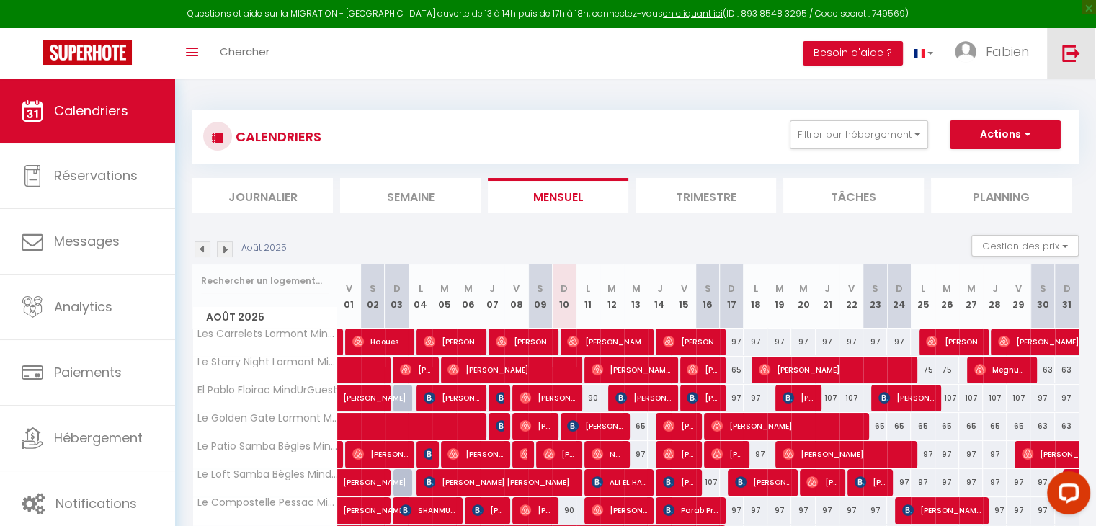
click at [1074, 42] on link at bounding box center [1071, 53] width 48 height 50
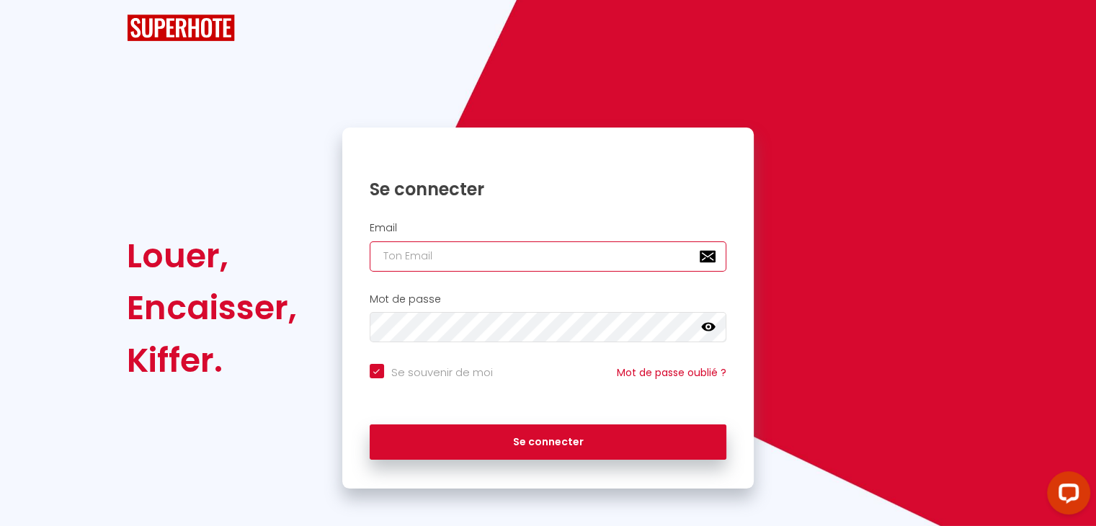
type input "[EMAIL_ADDRESS][DOMAIN_NAME]"
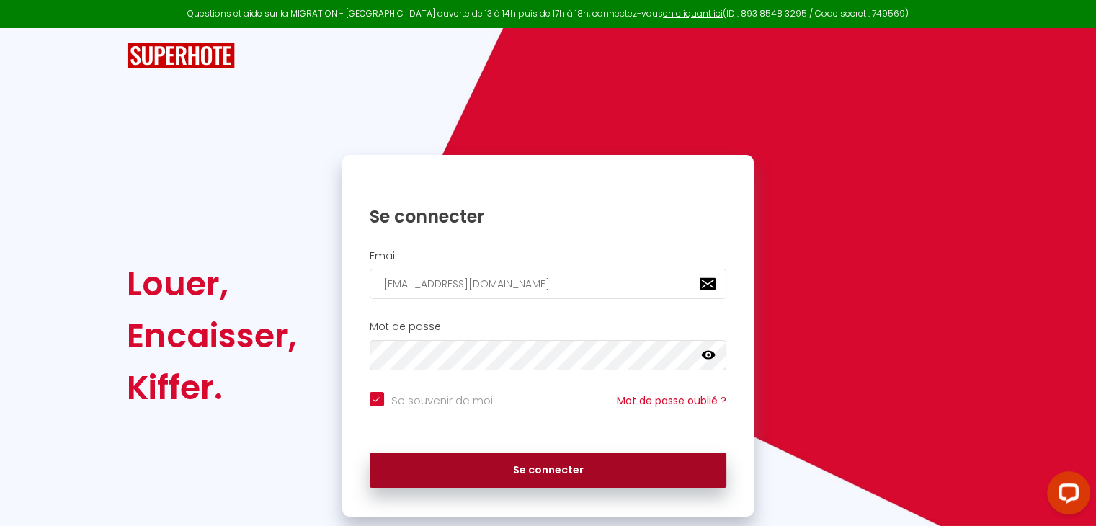
click at [501, 467] on button "Se connecter" at bounding box center [548, 470] width 357 height 36
checkbox input "true"
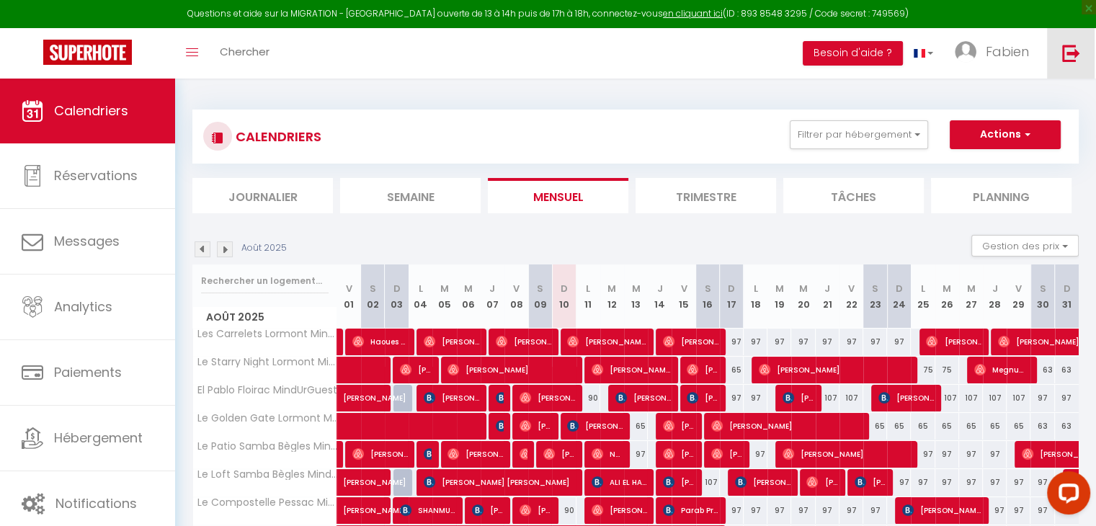
click at [1073, 54] on img at bounding box center [1071, 53] width 18 height 18
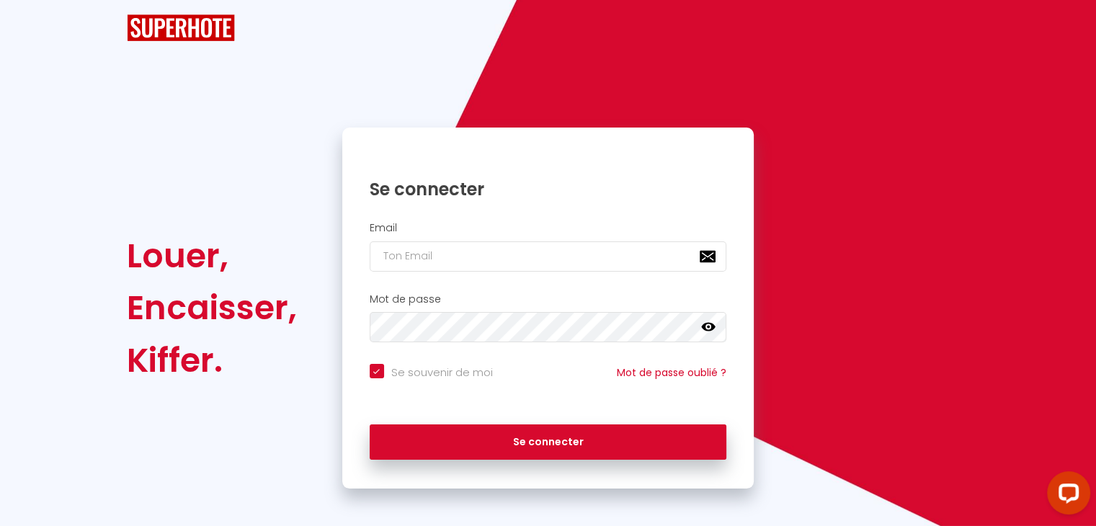
checkbox input "true"
type input "[EMAIL_ADDRESS][DOMAIN_NAME]"
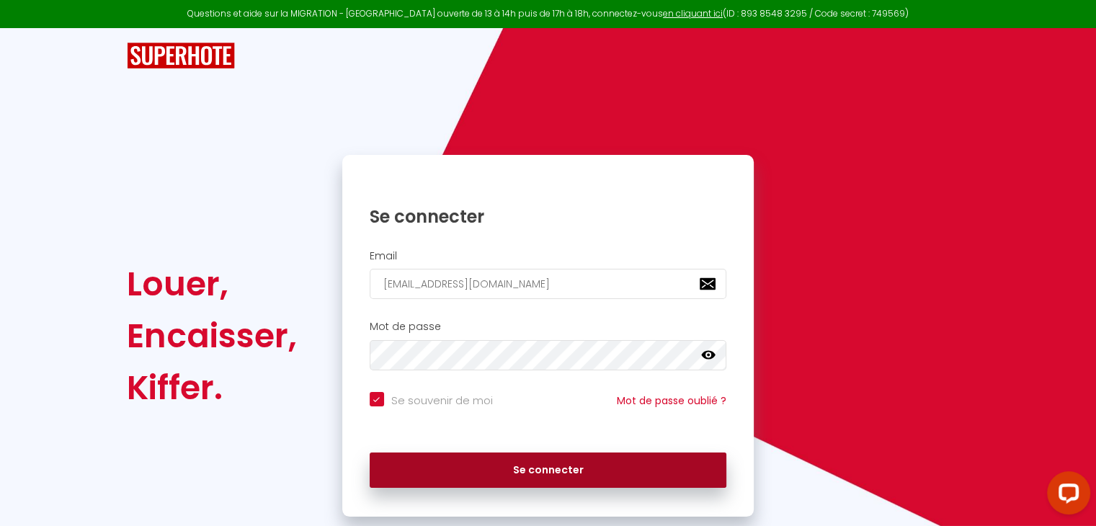
click at [506, 473] on button "Se connecter" at bounding box center [548, 470] width 357 height 36
checkbox input "true"
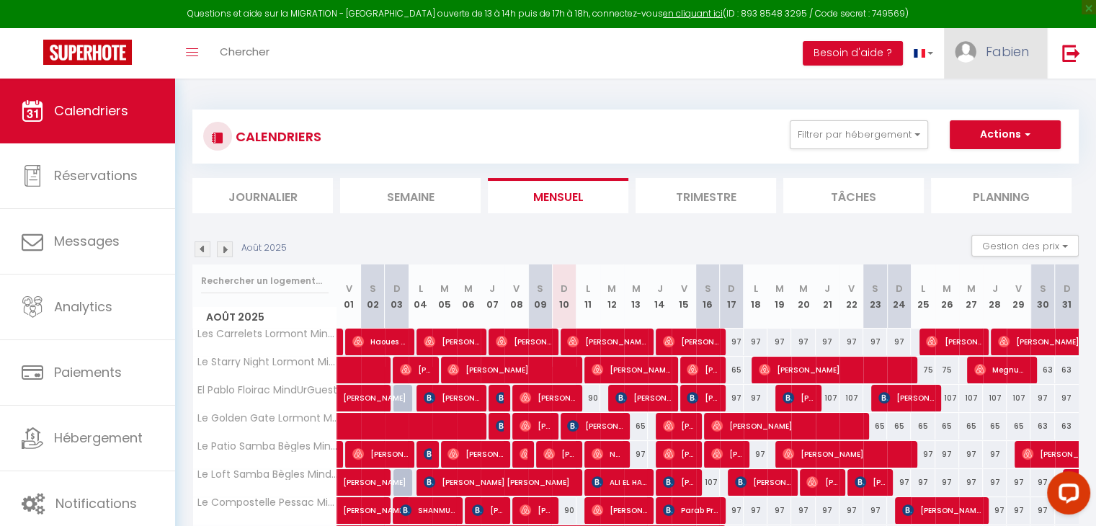
click at [994, 53] on span "Fabien" at bounding box center [1006, 51] width 43 height 18
click at [994, 99] on link "Paramètres" at bounding box center [989, 100] width 107 height 24
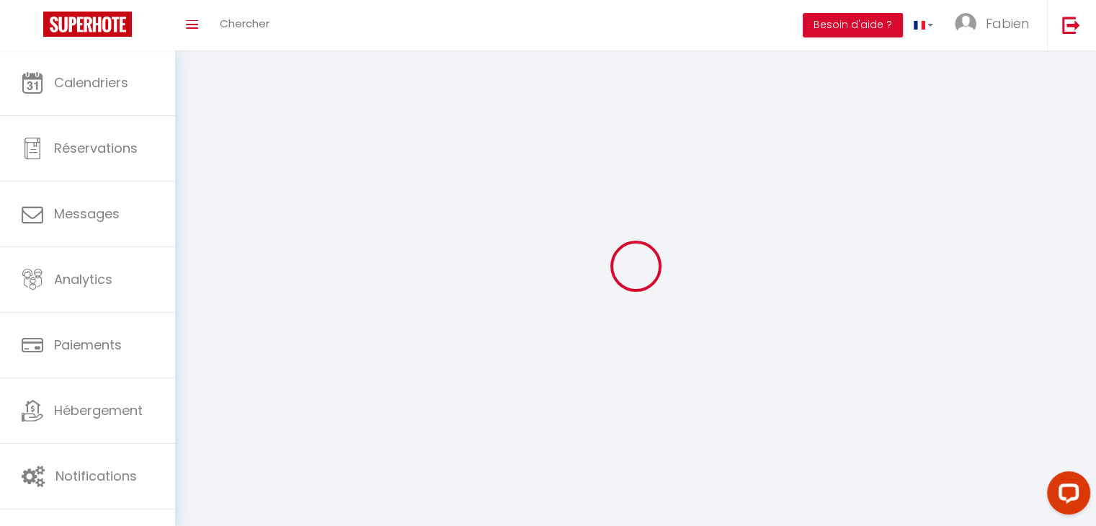
type input "Fabien"
type input "Lepelletier"
type input "[PHONE_NUMBER]"
type input "7, Allées de [GEOGRAPHIC_DATA]"
type input "33000"
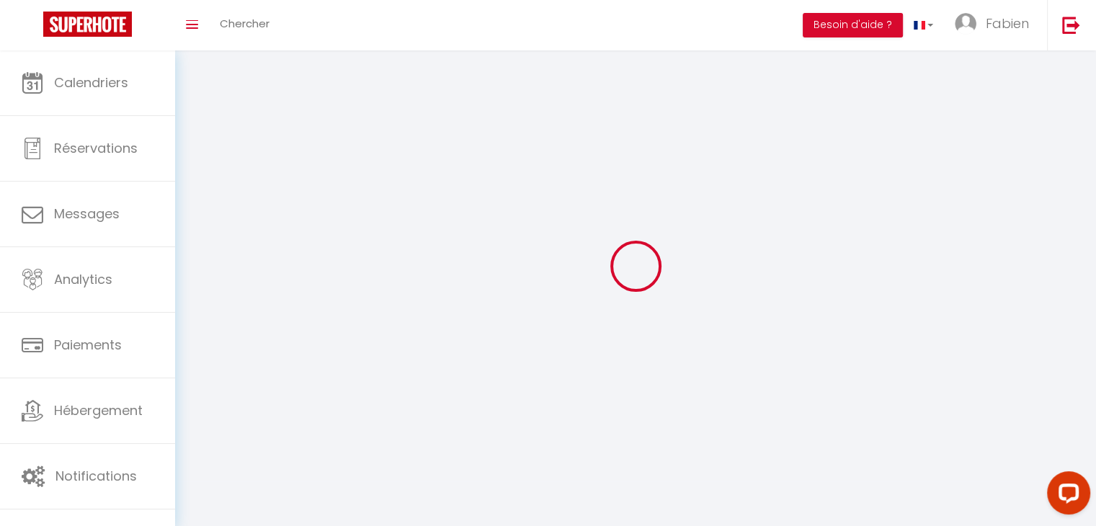
type input "[GEOGRAPHIC_DATA]"
type input "wclmTRPG5EYDh1WQEOZnjle0P"
type input "DWKd3qRZywy3JCuAJCgCAxnzu"
select select "28"
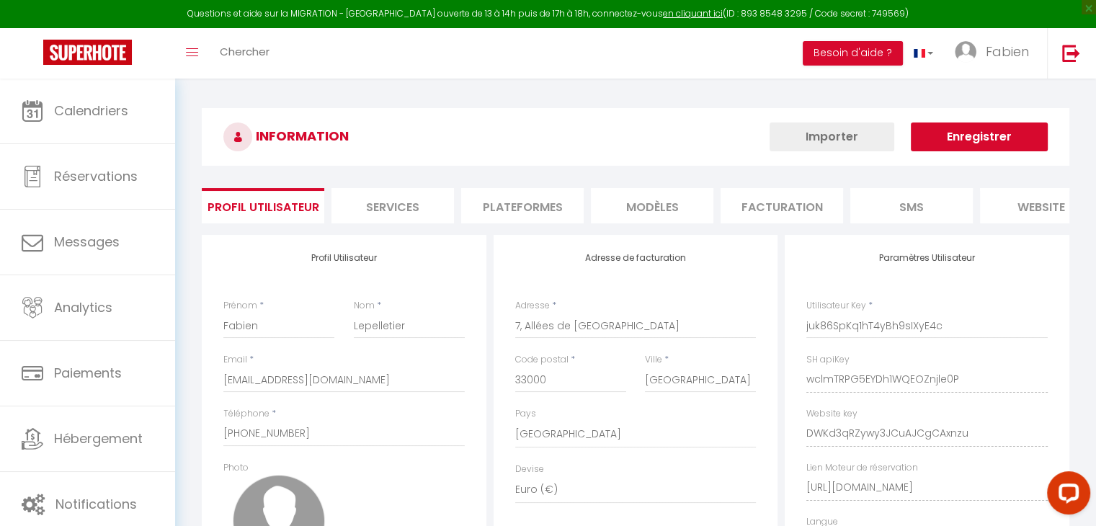
type input "wclmTRPG5EYDh1WQEOZnjle0P"
type input "DWKd3qRZywy3JCuAJCgCAxnzu"
type input "[URL][DOMAIN_NAME]"
select select "fr"
click at [514, 218] on li "Plateformes" at bounding box center [522, 205] width 122 height 35
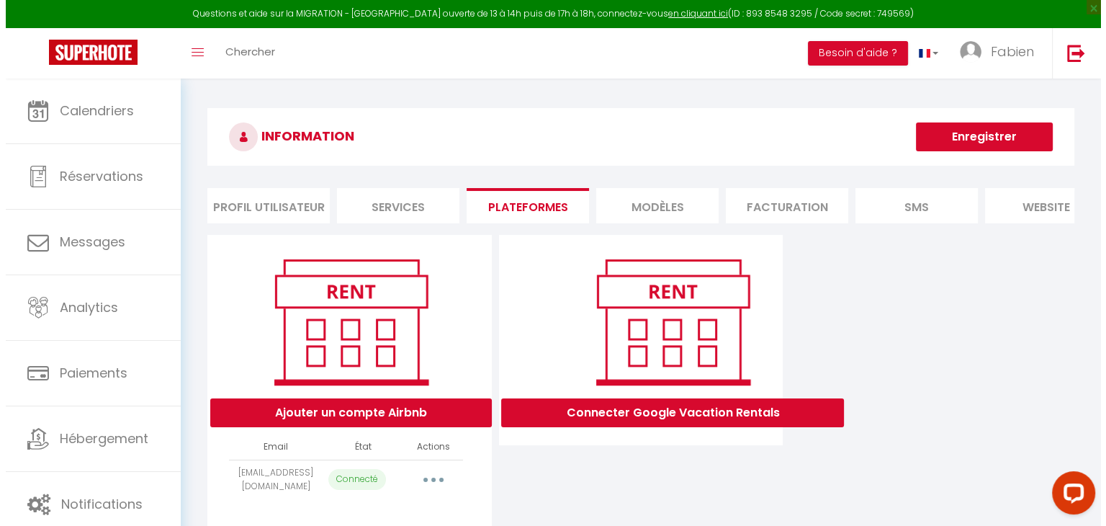
scroll to position [78, 0]
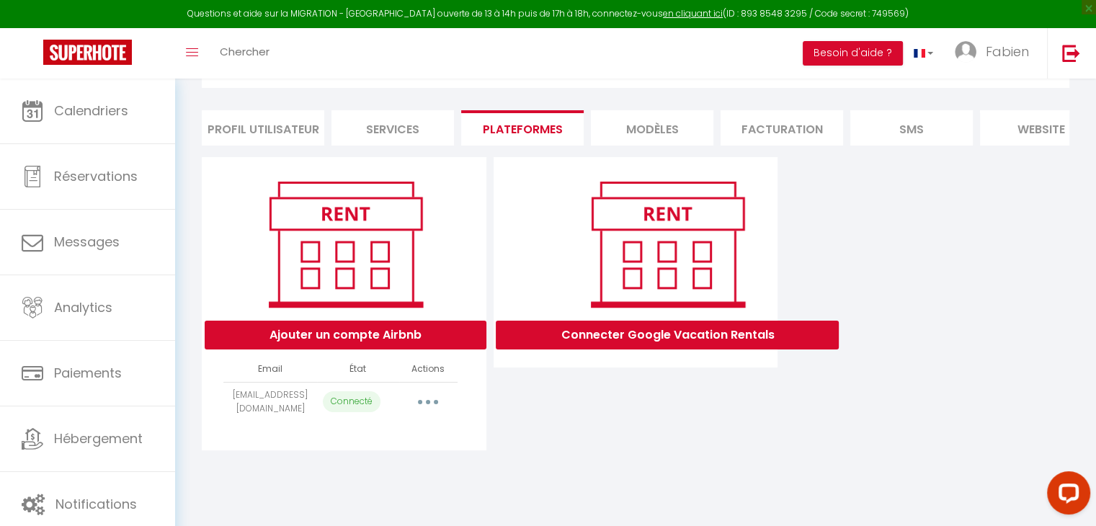
click at [427, 404] on icon "button" at bounding box center [428, 402] width 4 height 4
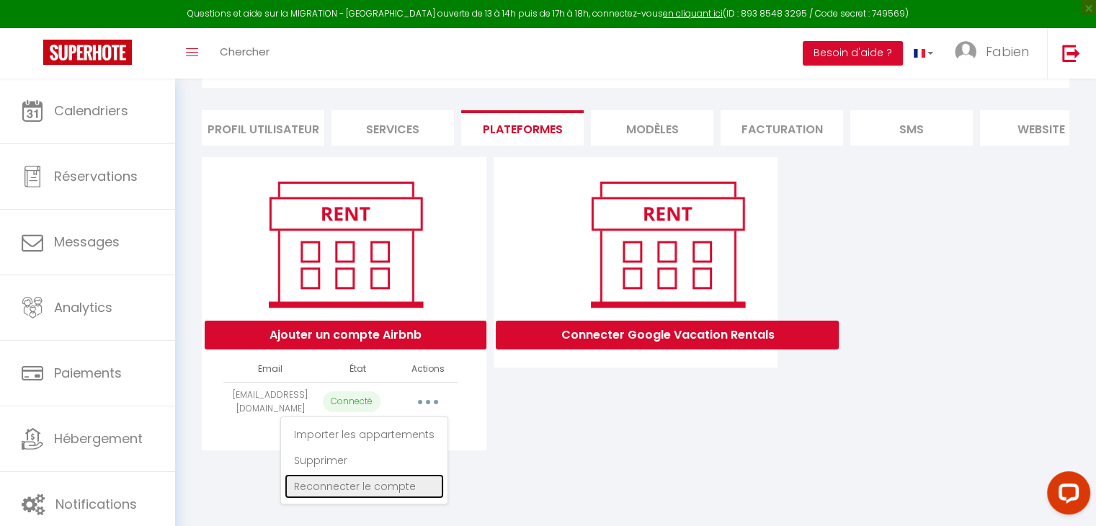
click at [346, 498] on link "Reconnecter le compte" at bounding box center [364, 486] width 159 height 24
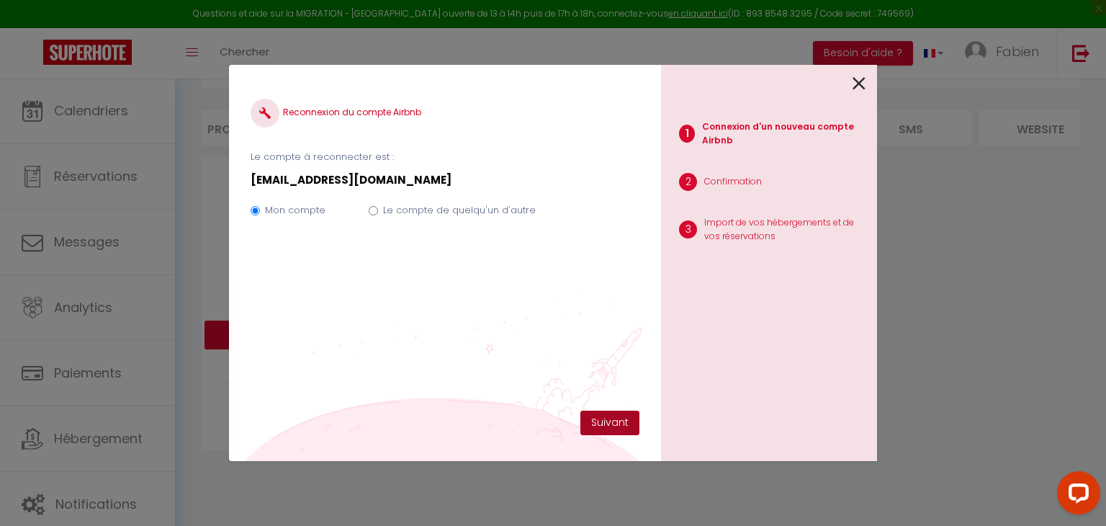
click at [619, 427] on button "Suivant" at bounding box center [610, 423] width 59 height 24
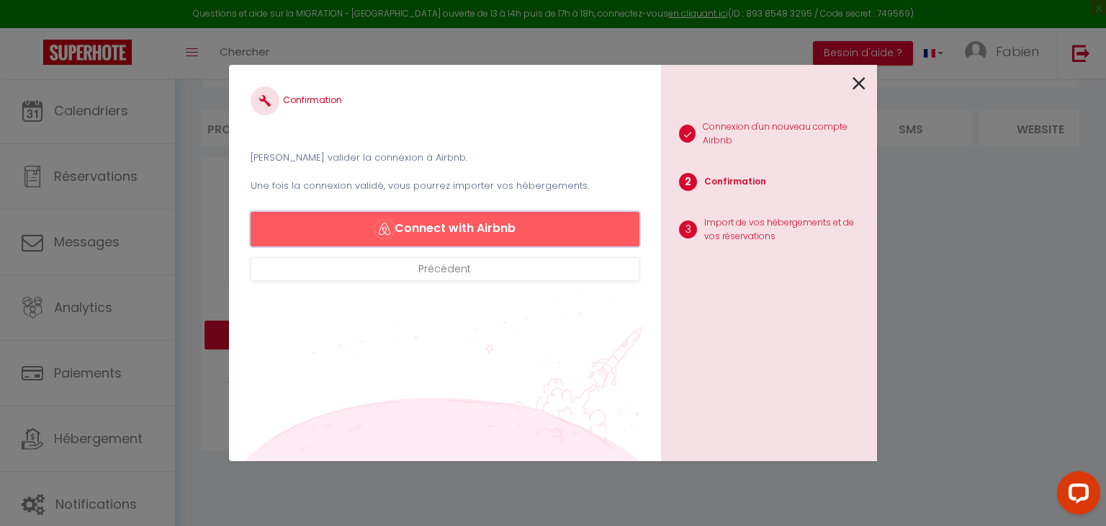
click at [491, 230] on button "Connect with Airbnb" at bounding box center [445, 229] width 389 height 35
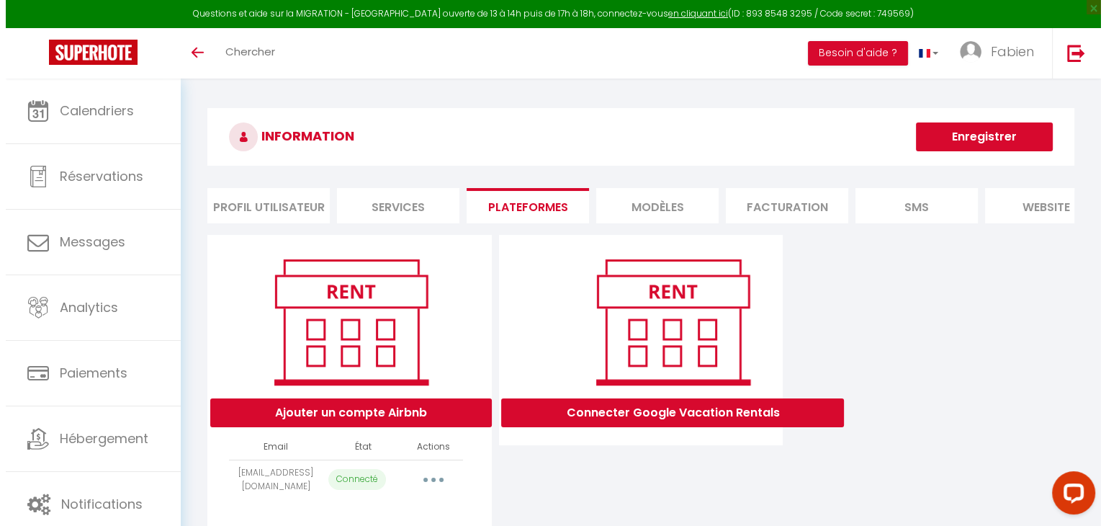
scroll to position [78, 0]
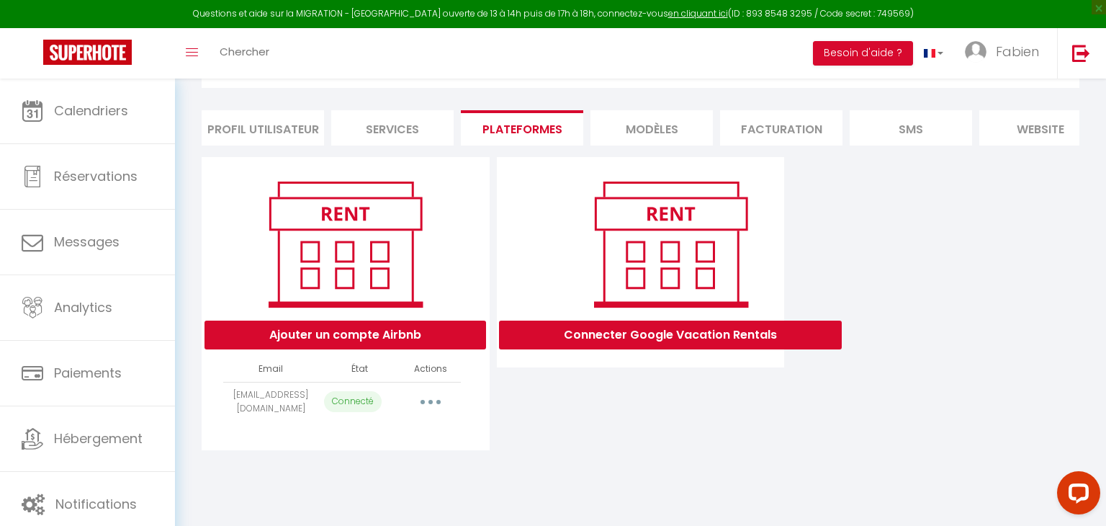
select select "3013"
select select "3239"
select select "3986"
select select "4483"
select select "4734"
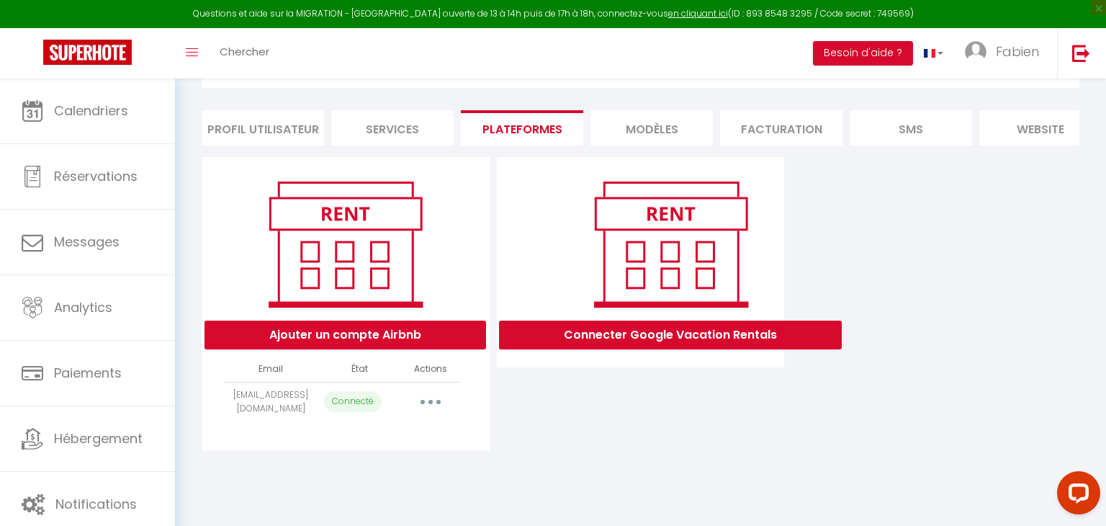
select select "5401"
select select "5658"
select select "7730"
select select "8361"
select select "35417"
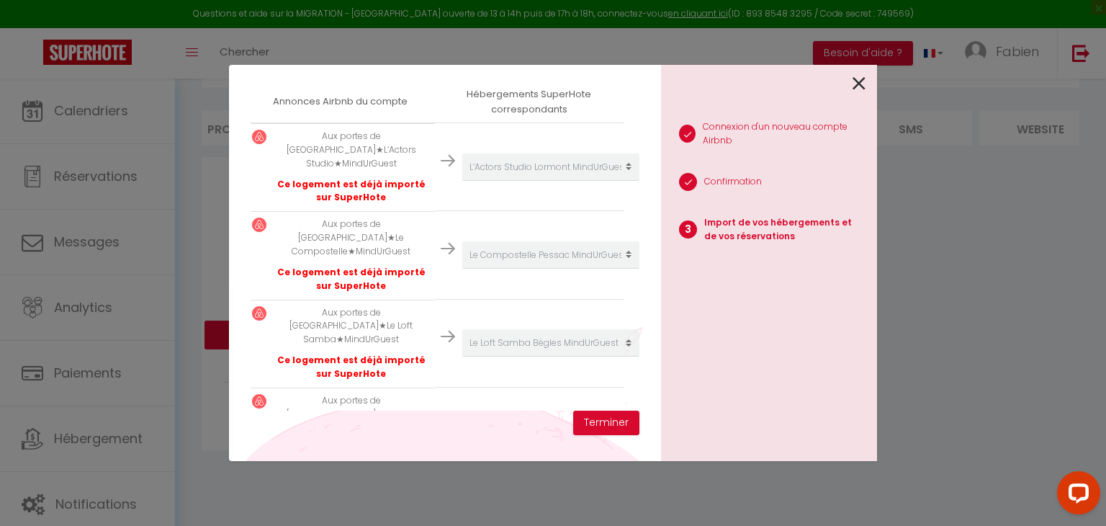
scroll to position [261, 4]
drag, startPoint x: 628, startPoint y: 135, endPoint x: 631, endPoint y: 207, distance: 71.4
click at [631, 207] on div "Importer de vos hébergements et de vos réservations [PERSON_NAME] sélectionner …" at bounding box center [445, 248] width 389 height 324
click at [645, 322] on div "Importer de vos hébergements et de vos réservations [PERSON_NAME] sélectionner …" at bounding box center [445, 263] width 432 height 396
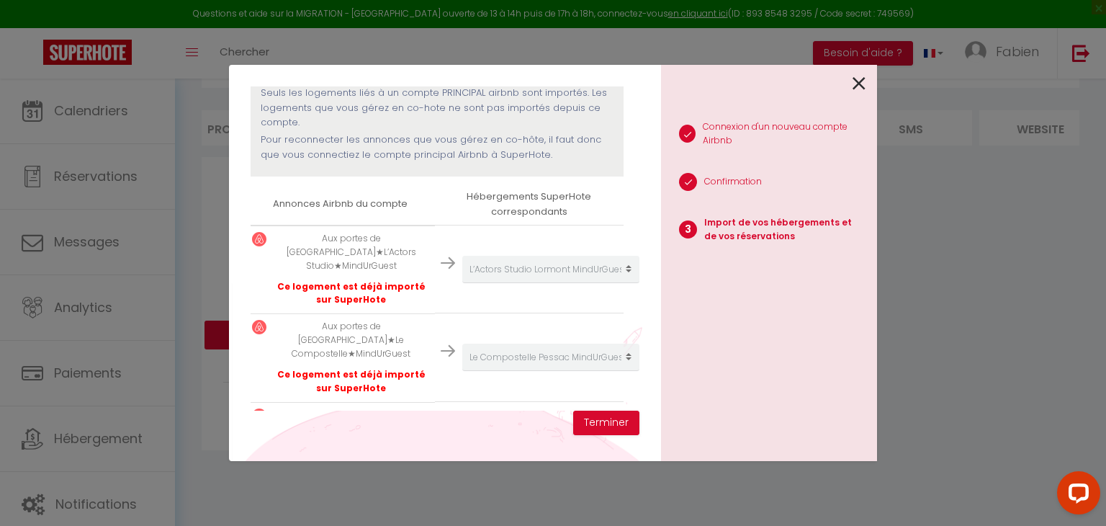
scroll to position [164, 4]
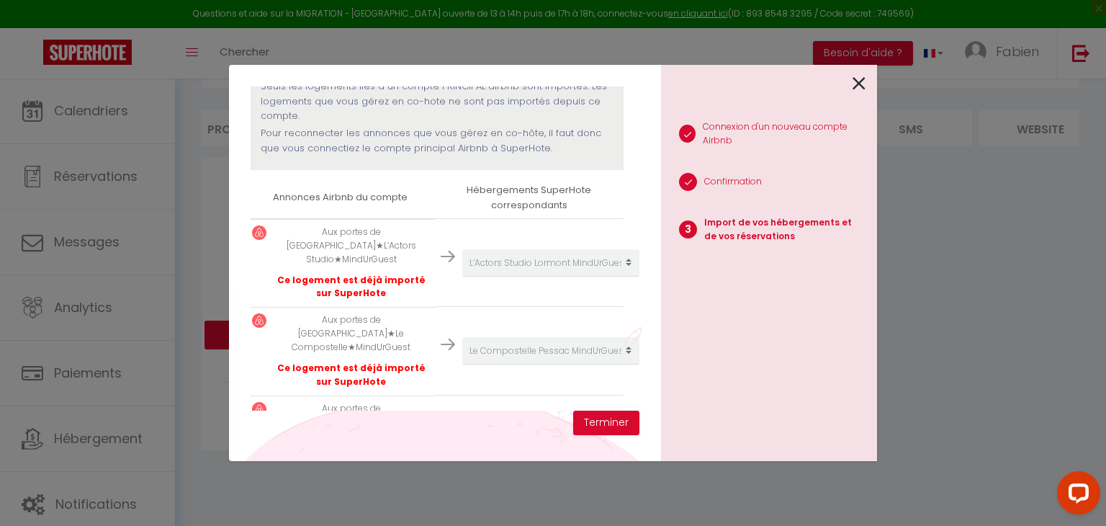
click at [444, 249] on img at bounding box center [448, 256] width 14 height 14
click at [441, 337] on img at bounding box center [448, 344] width 14 height 14
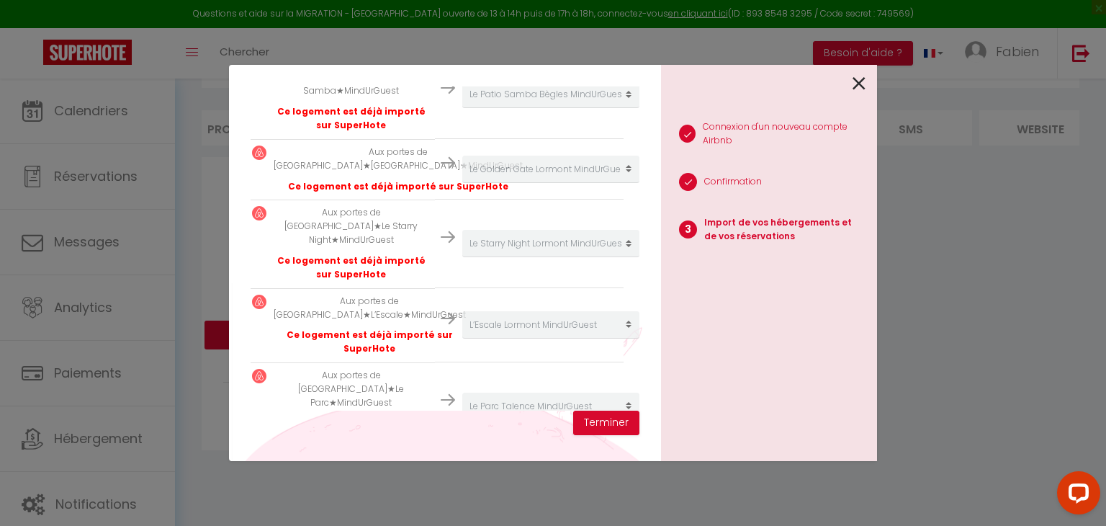
scroll to position [734, 4]
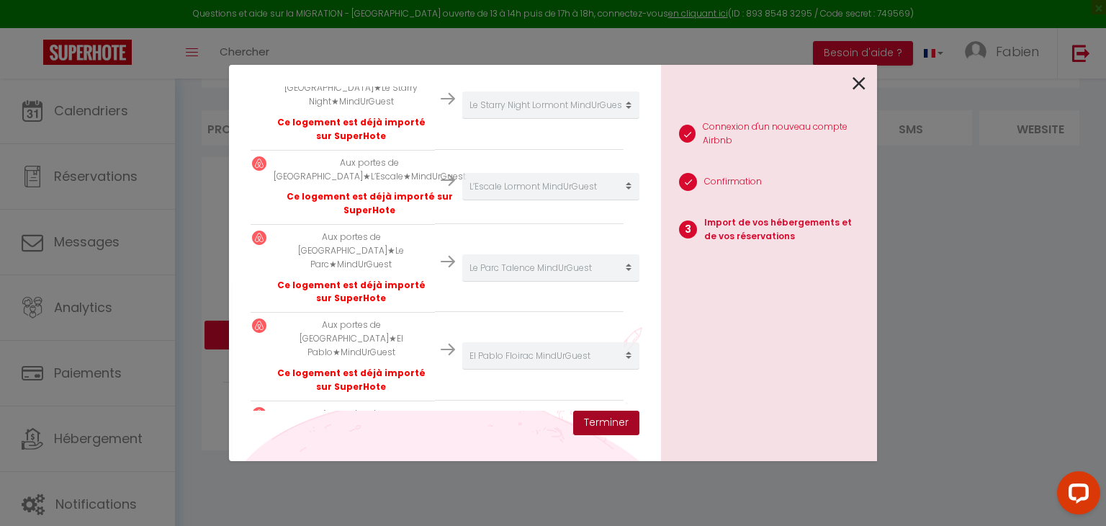
click at [602, 421] on button "Terminer" at bounding box center [606, 423] width 66 height 24
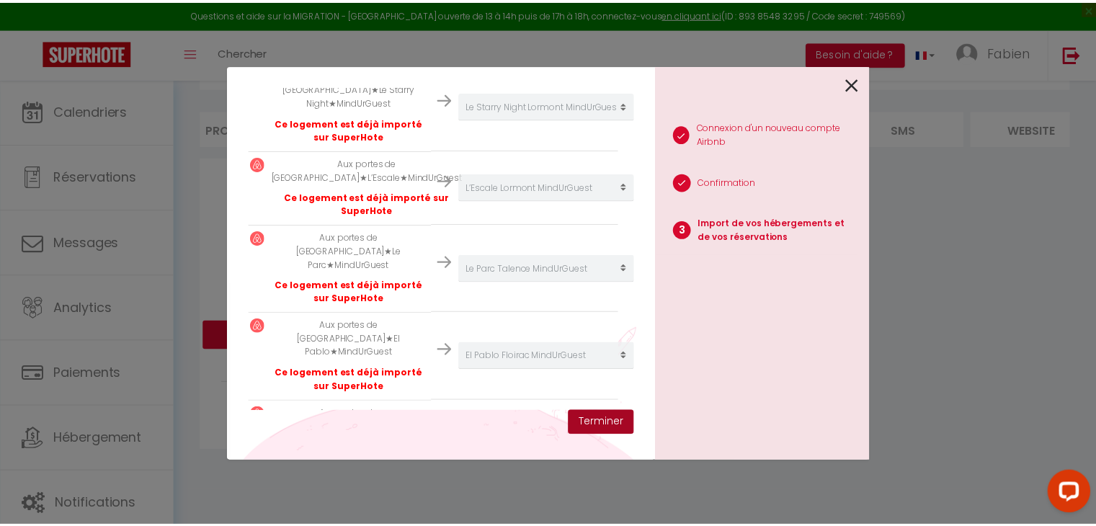
scroll to position [770, 4]
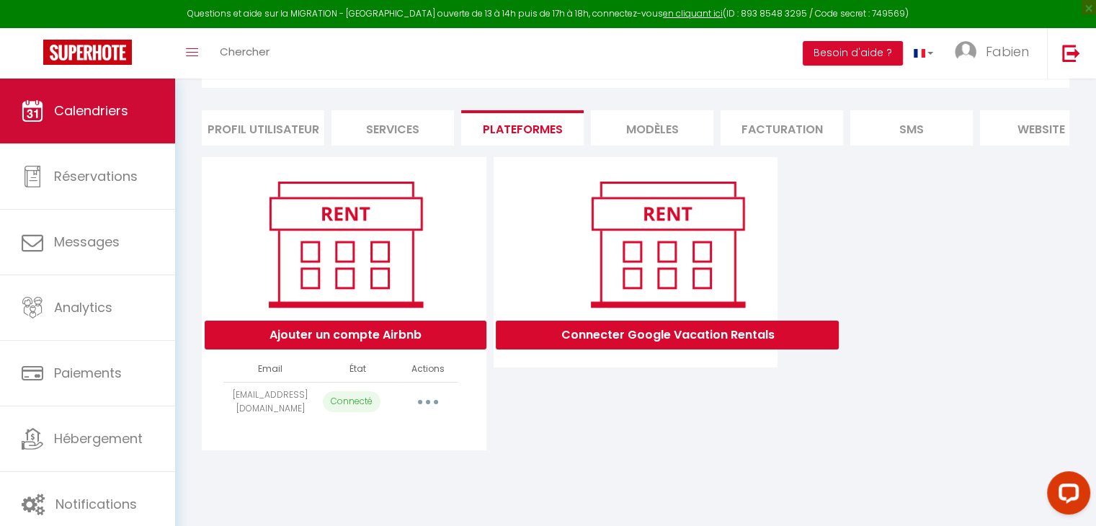
click at [72, 109] on span "Calendriers" at bounding box center [91, 111] width 74 height 18
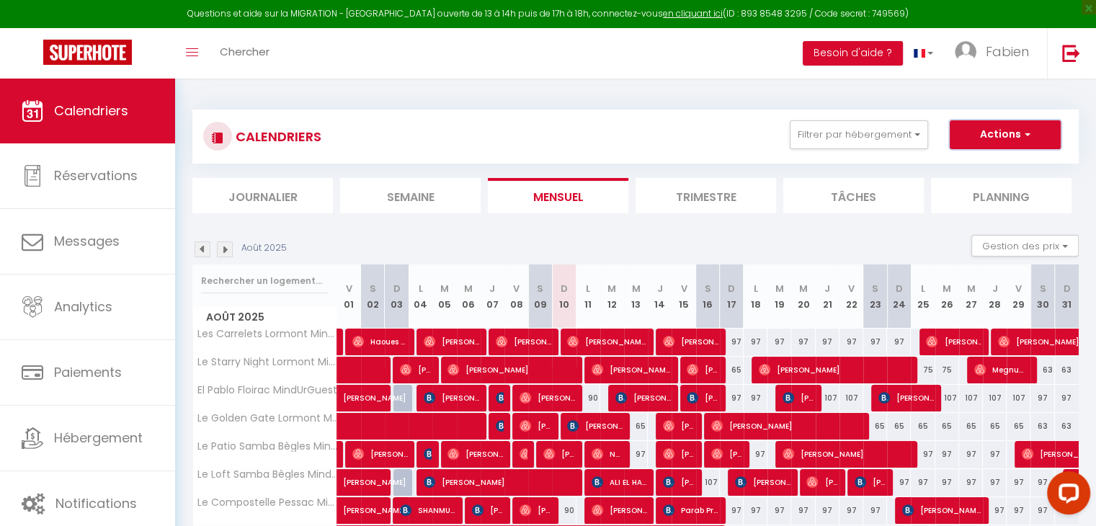
click at [1011, 130] on button "Actions" at bounding box center [1004, 134] width 111 height 29
click at [1007, 61] on link "Fabien" at bounding box center [995, 53] width 103 height 50
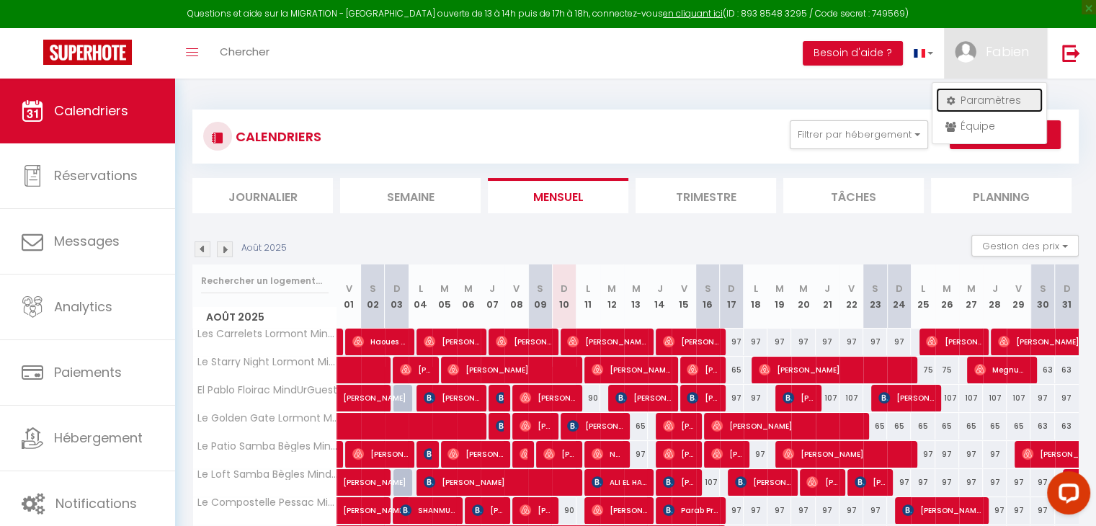
click at [988, 104] on link "Paramètres" at bounding box center [989, 100] width 107 height 24
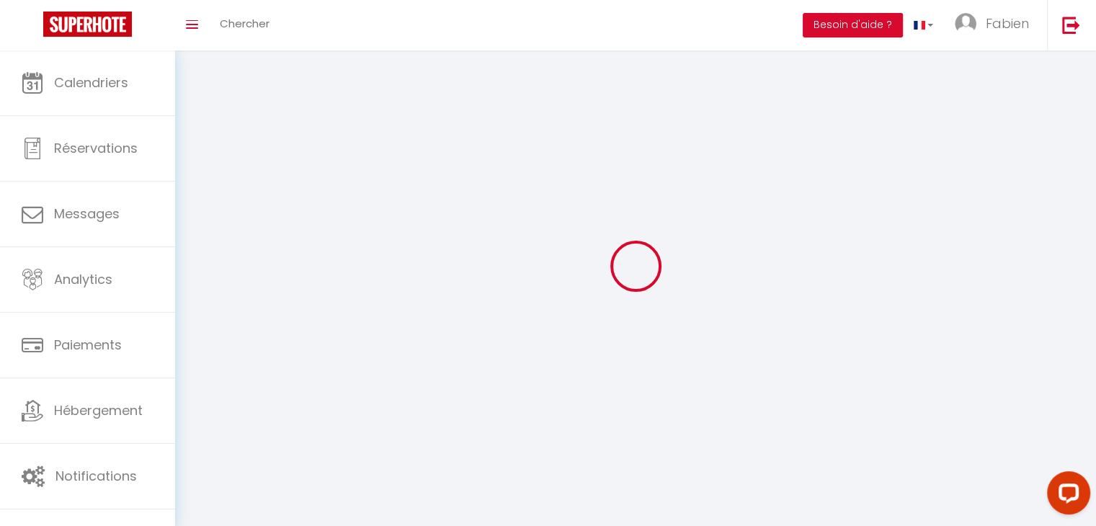
select select
type input "Fabien"
type input "Lepelletier"
type input "[PHONE_NUMBER]"
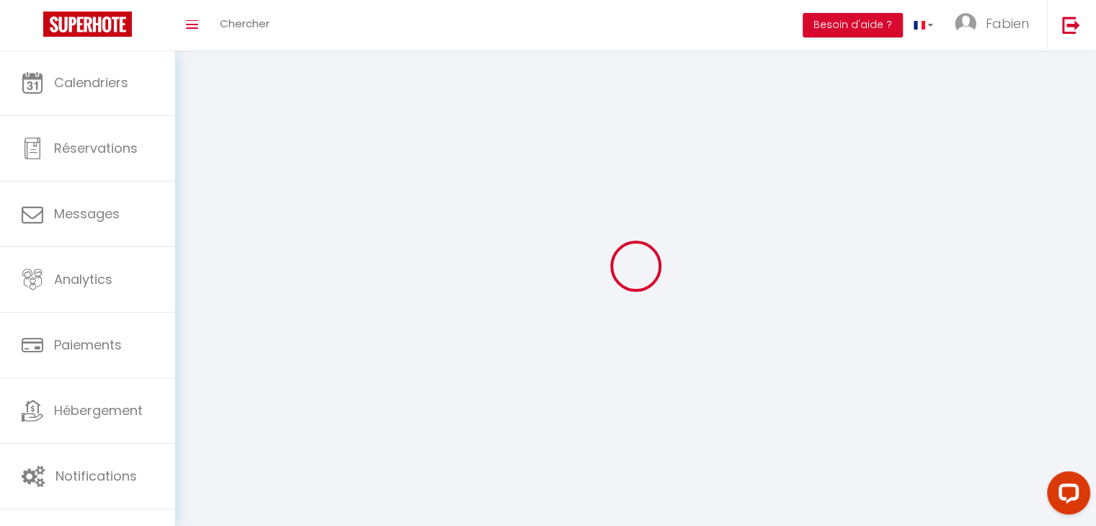
type input "7, Allées de [GEOGRAPHIC_DATA]"
type input "33000"
type input "[GEOGRAPHIC_DATA]"
type input "wclmTRPG5EYDh1WQEOZnjle0P"
type input "DWKd3qRZywy3JCuAJCgCAxnzu"
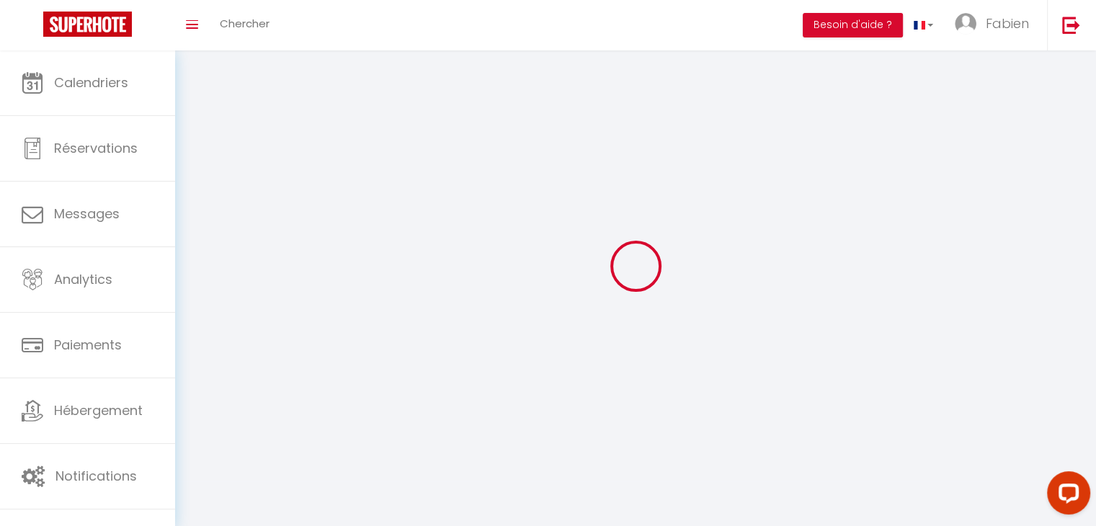
type input "[URL][DOMAIN_NAME]"
type input "IJ69269"
select select "28"
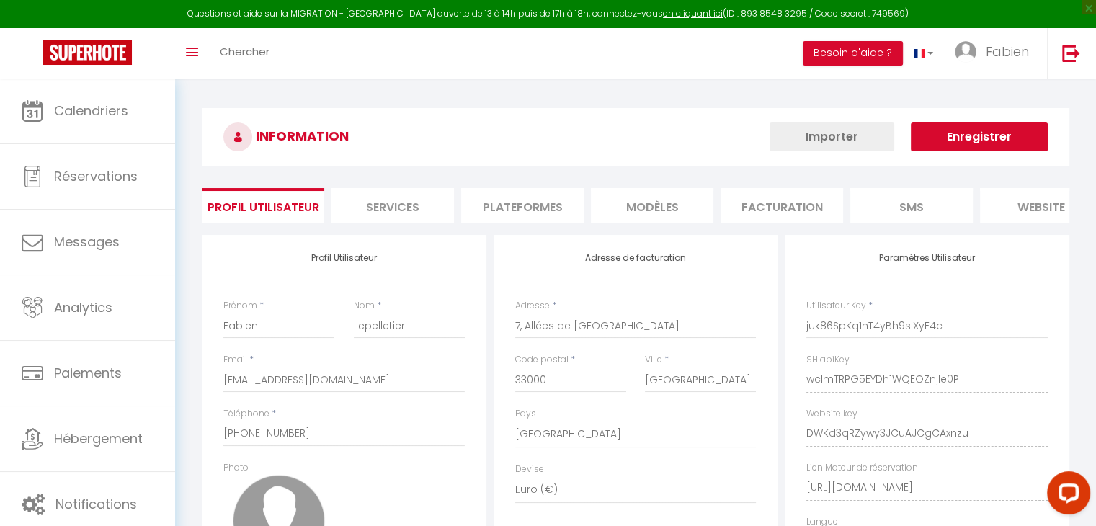
type input "wclmTRPG5EYDh1WQEOZnjle0P"
type input "DWKd3qRZywy3JCuAJCgCAxnzu"
type input "[URL][DOMAIN_NAME]"
select select "fr"
click at [498, 206] on li "Plateformes" at bounding box center [522, 205] width 122 height 35
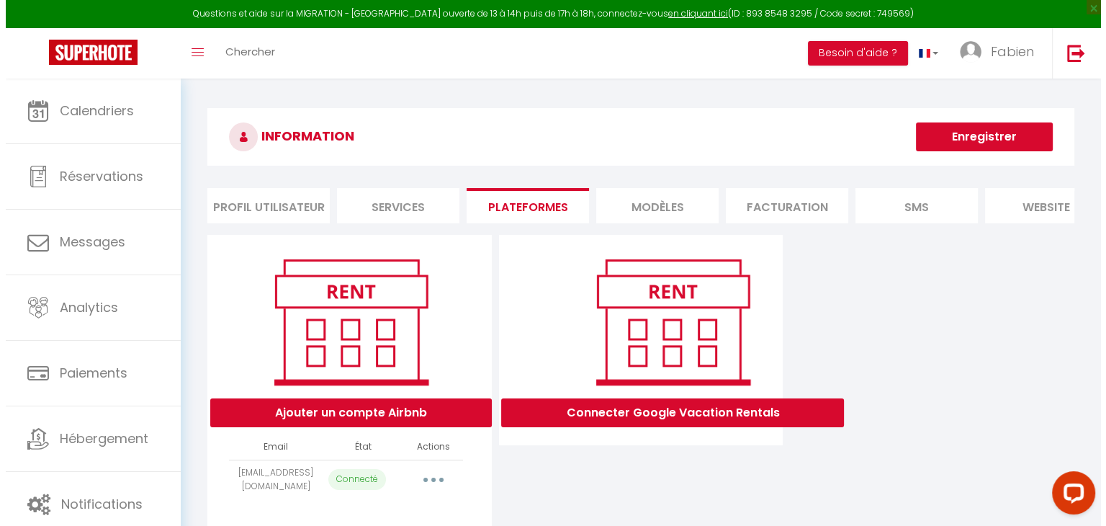
scroll to position [78, 0]
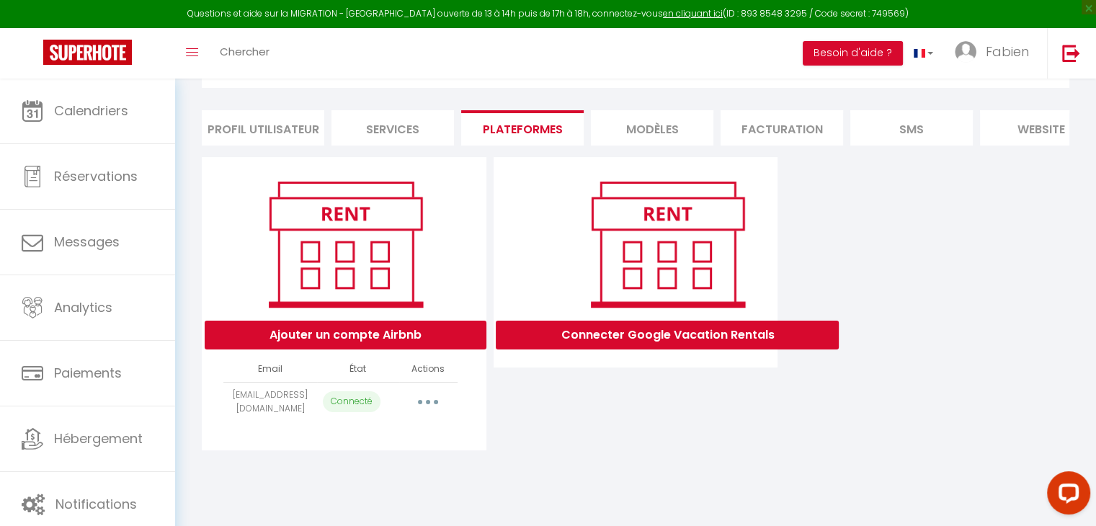
click at [426, 404] on icon "button" at bounding box center [428, 402] width 4 height 4
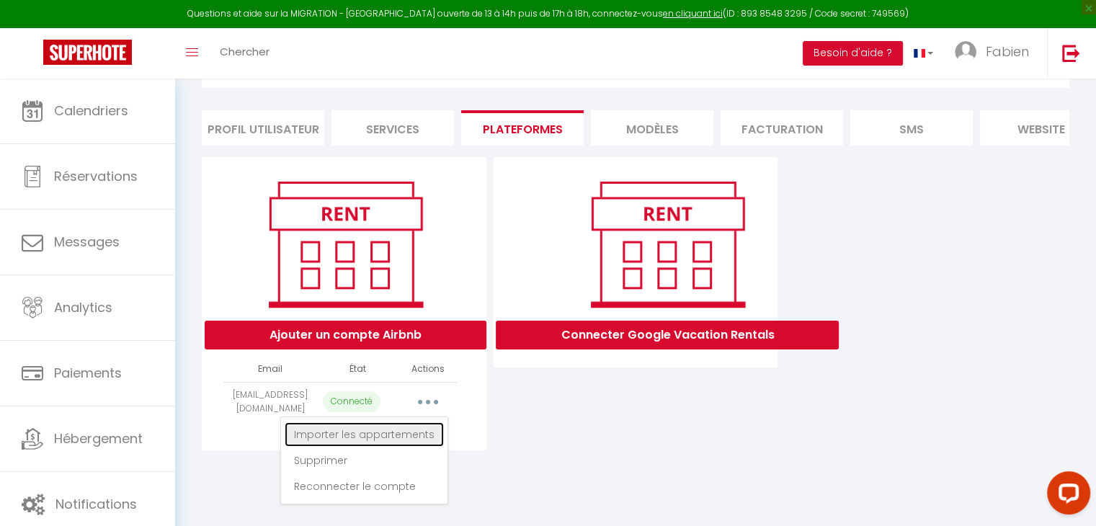
click at [390, 444] on link "Importer les appartements" at bounding box center [364, 434] width 159 height 24
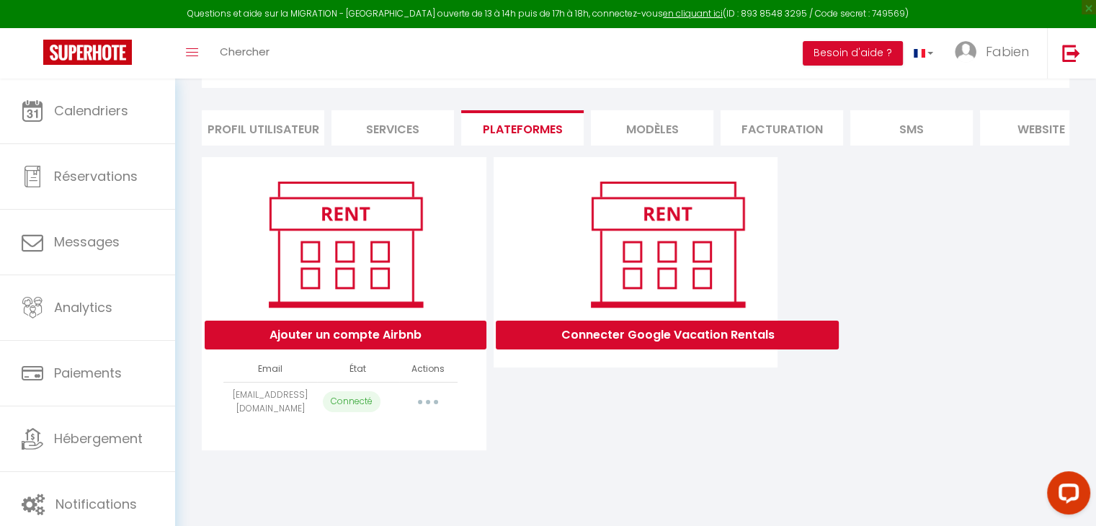
select select "3013"
select select "3239"
select select "3986"
select select "4483"
select select "4734"
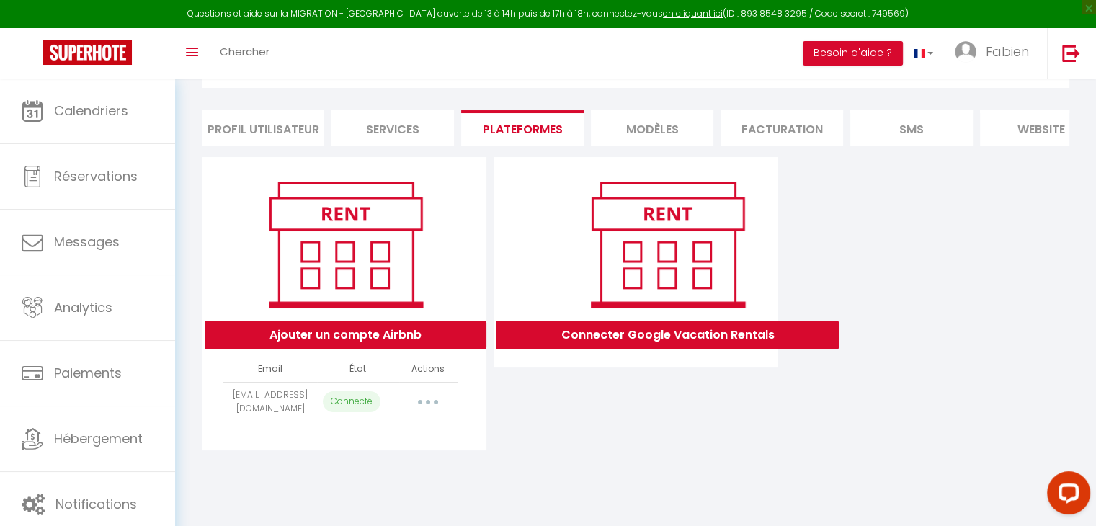
select select "5401"
select select "5658"
select select "7730"
select select "8361"
select select "35417"
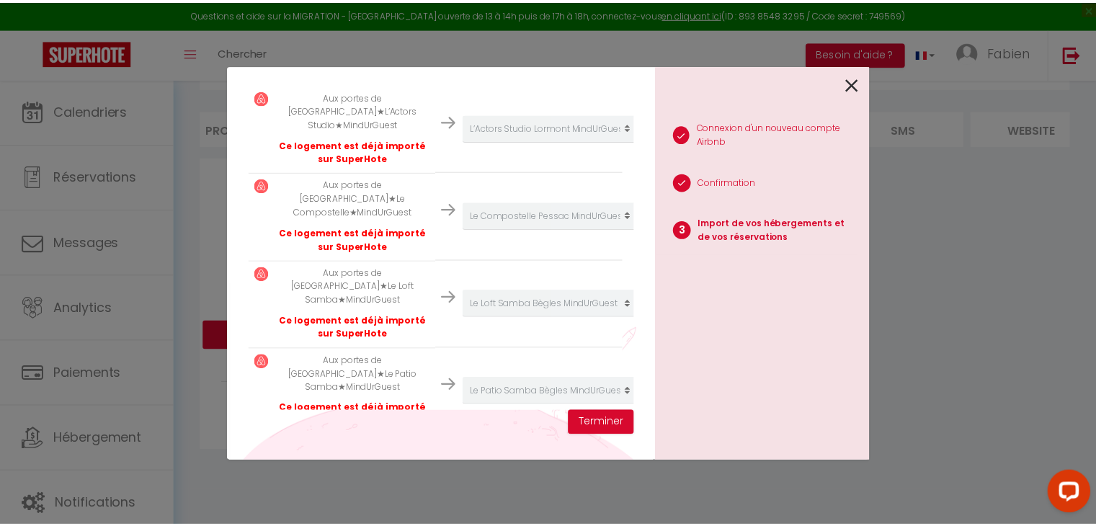
scroll to position [0, 0]
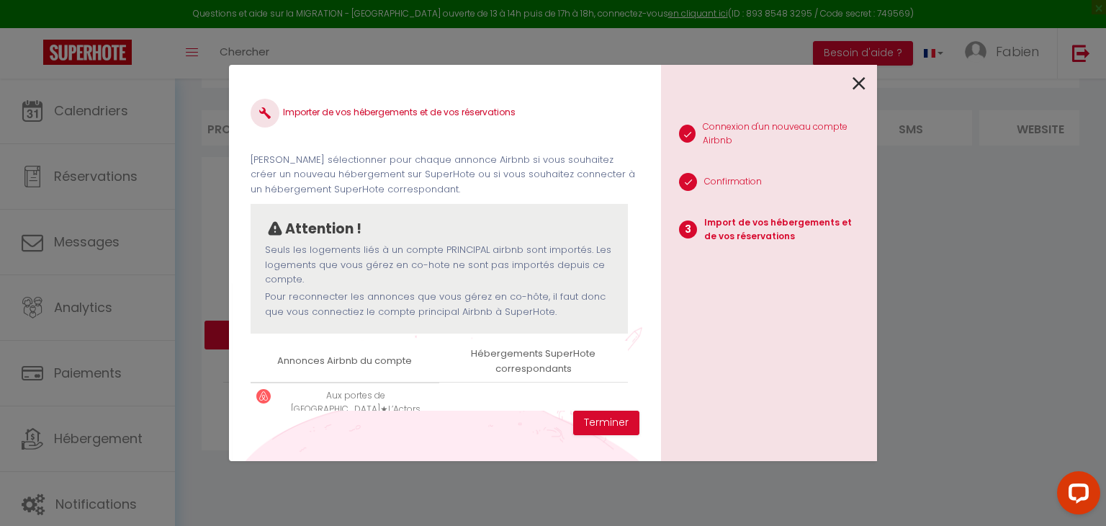
click at [859, 76] on icon at bounding box center [859, 84] width 13 height 22
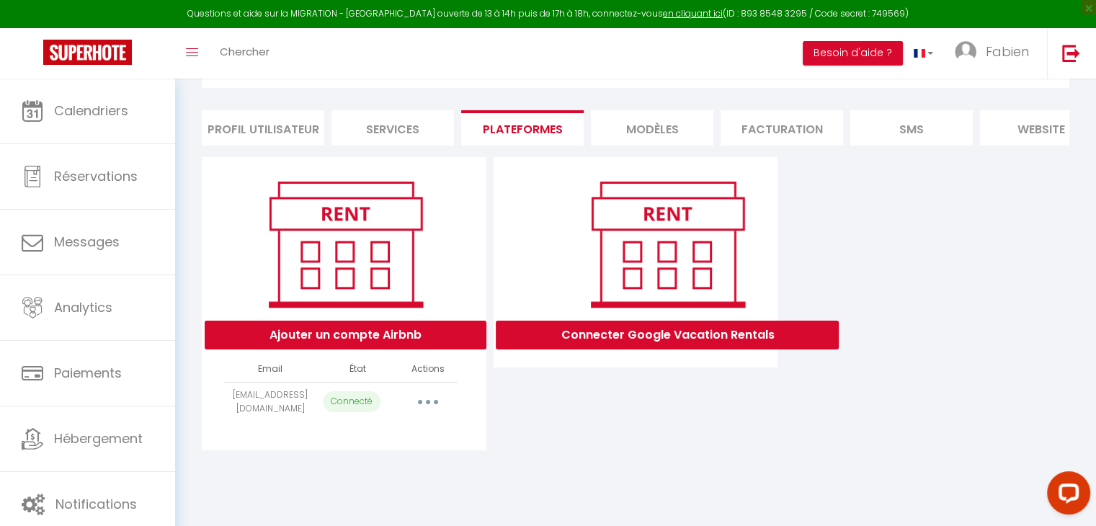
click at [439, 412] on button "button" at bounding box center [428, 401] width 40 height 23
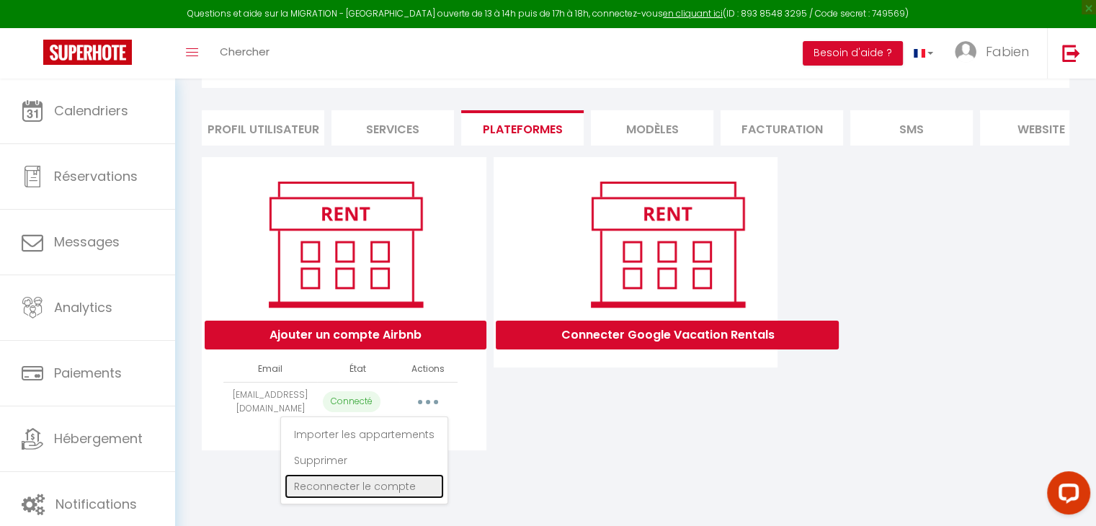
click at [375, 497] on link "Reconnecter le compte" at bounding box center [364, 486] width 159 height 24
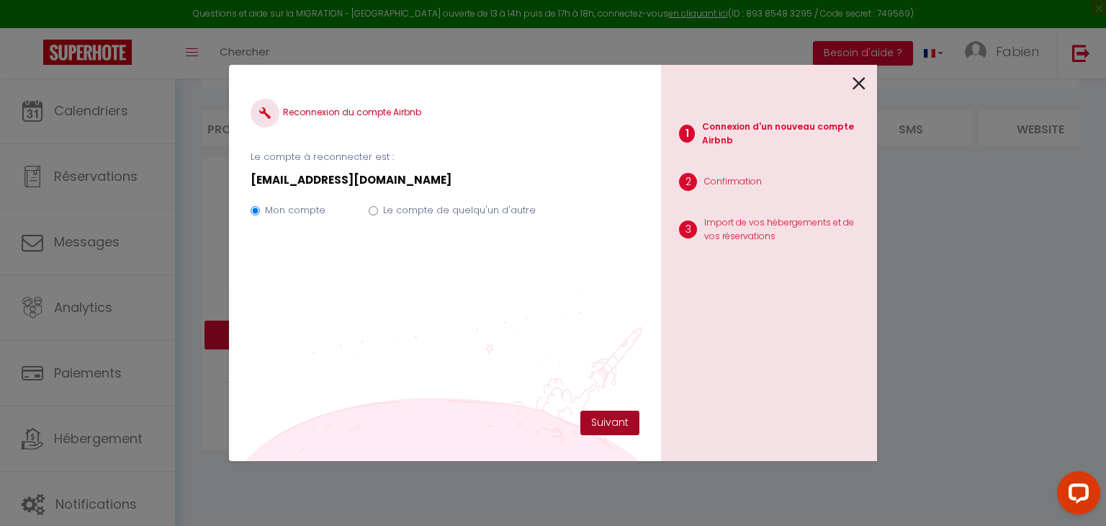
click at [606, 420] on button "Suivant" at bounding box center [610, 423] width 59 height 24
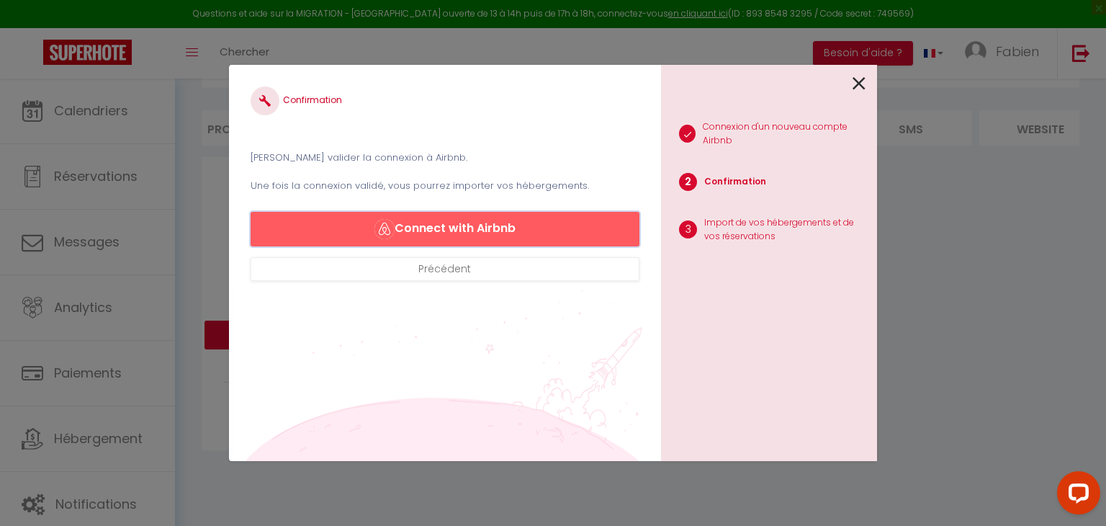
click at [443, 233] on button "Connect with Airbnb" at bounding box center [445, 229] width 389 height 35
click at [859, 76] on icon at bounding box center [859, 84] width 13 height 22
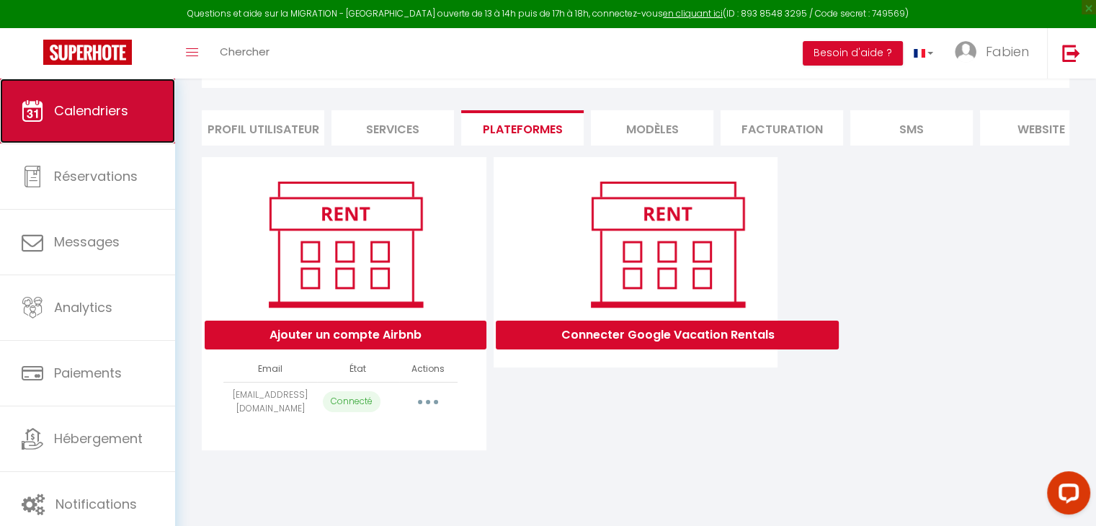
click at [112, 109] on span "Calendriers" at bounding box center [91, 111] width 74 height 18
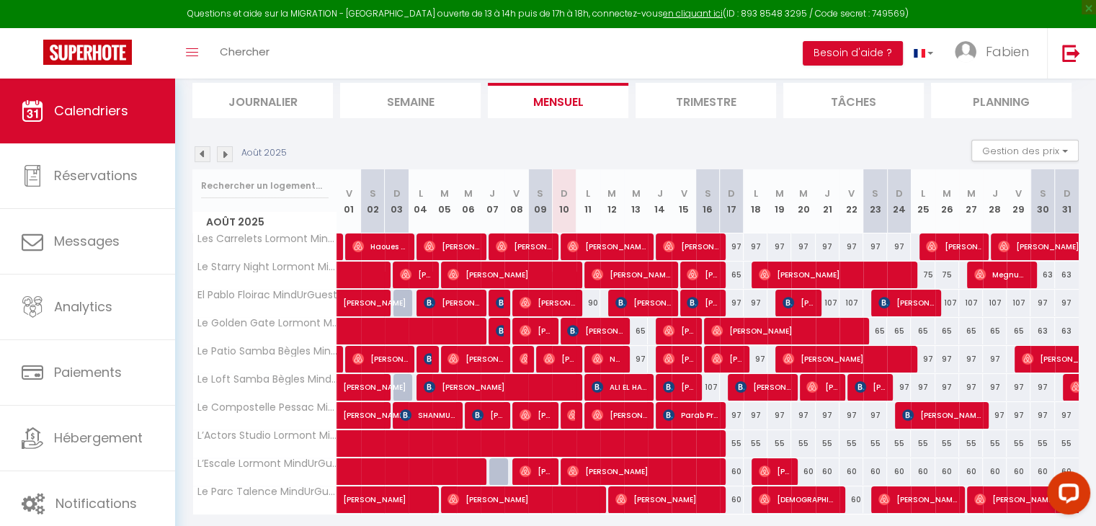
scroll to position [94, 0]
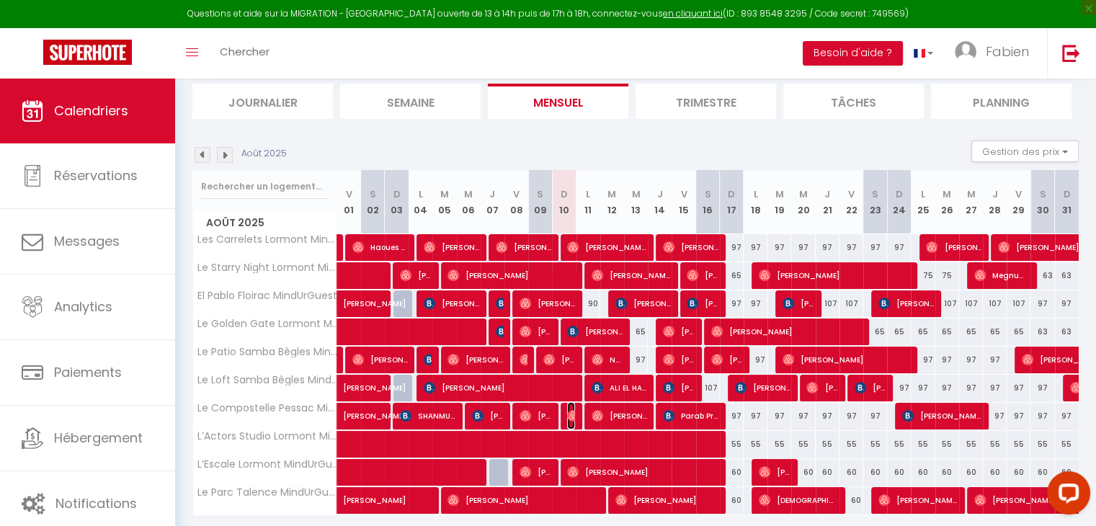
click at [571, 413] on img at bounding box center [573, 416] width 12 height 12
select select "OK"
select select "0"
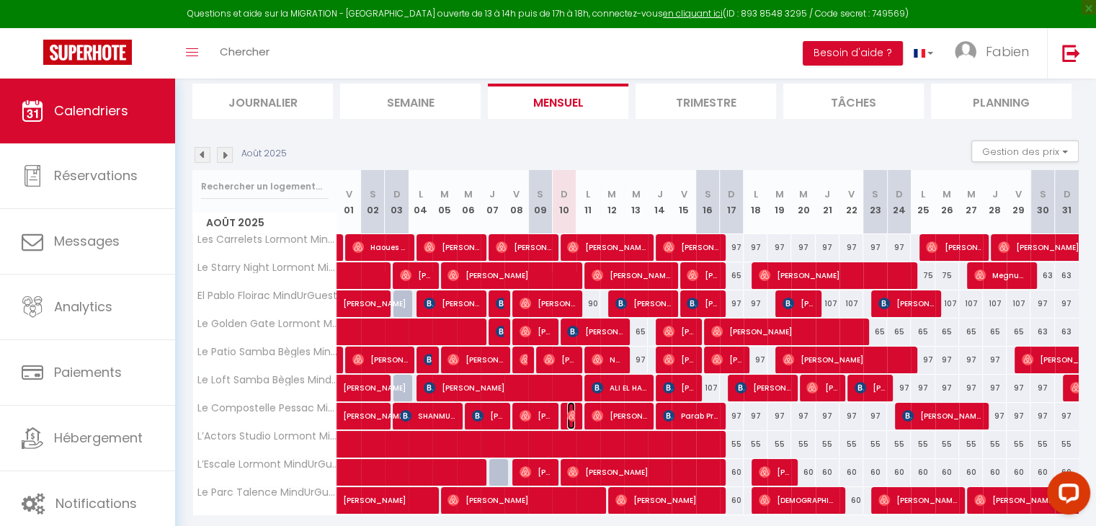
select select "1"
select select
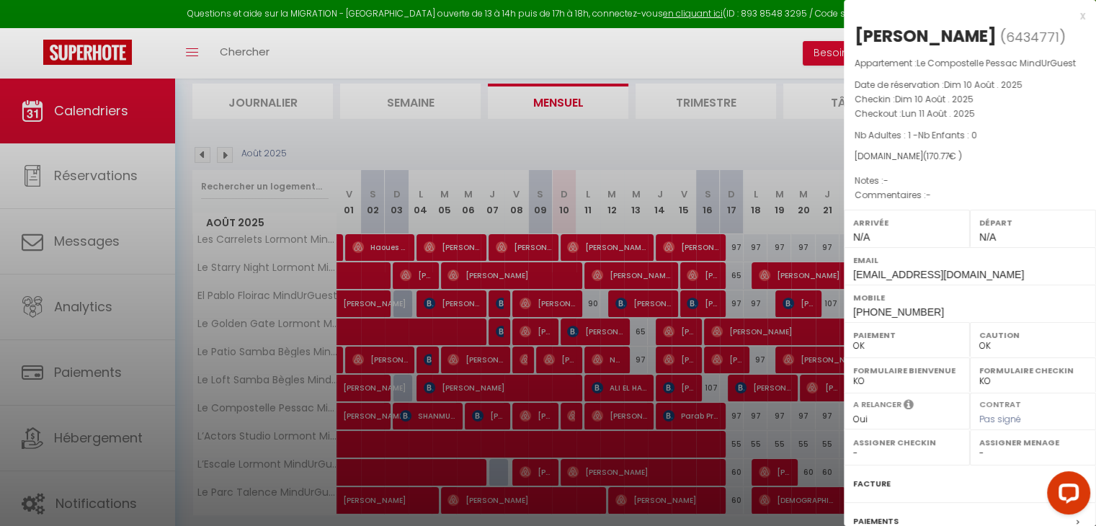
click at [979, 460] on select "- [PERSON_NAME] [PERSON_NAME] Prudence Tekpa [PERSON_NAME] [PERSON_NAME] [PERSO…" at bounding box center [1032, 453] width 107 height 13
select select "39343"
click at [979, 460] on select "- [PERSON_NAME] [PERSON_NAME] Prudence Tekpa [PERSON_NAME] [PERSON_NAME] [PERSO…" at bounding box center [1032, 453] width 107 height 13
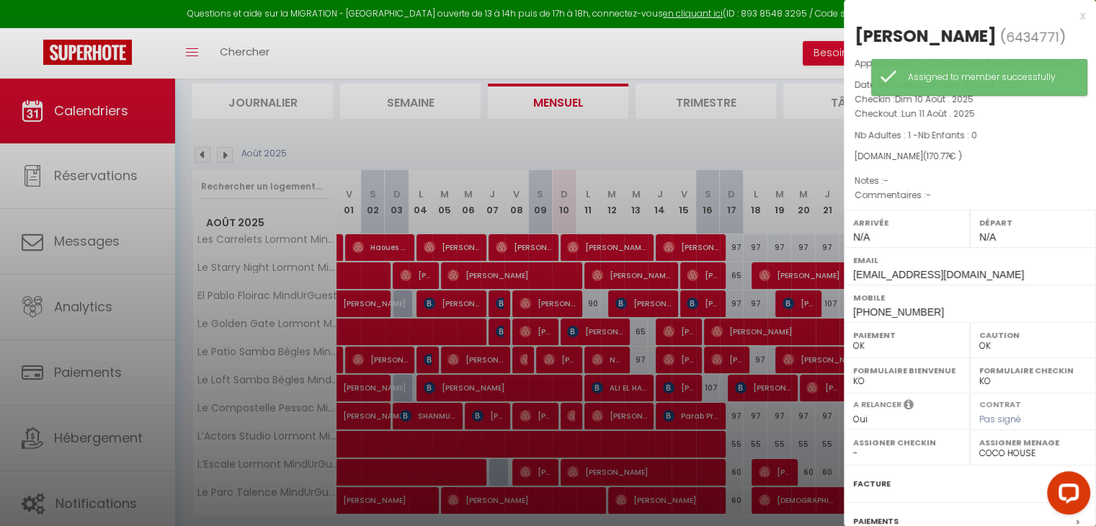
click at [1075, 17] on div "x [PERSON_NAME] ( 6434771 ) Appartement : Le Compostelle Pessac MindUrGuest Dat…" at bounding box center [970, 335] width 252 height 671
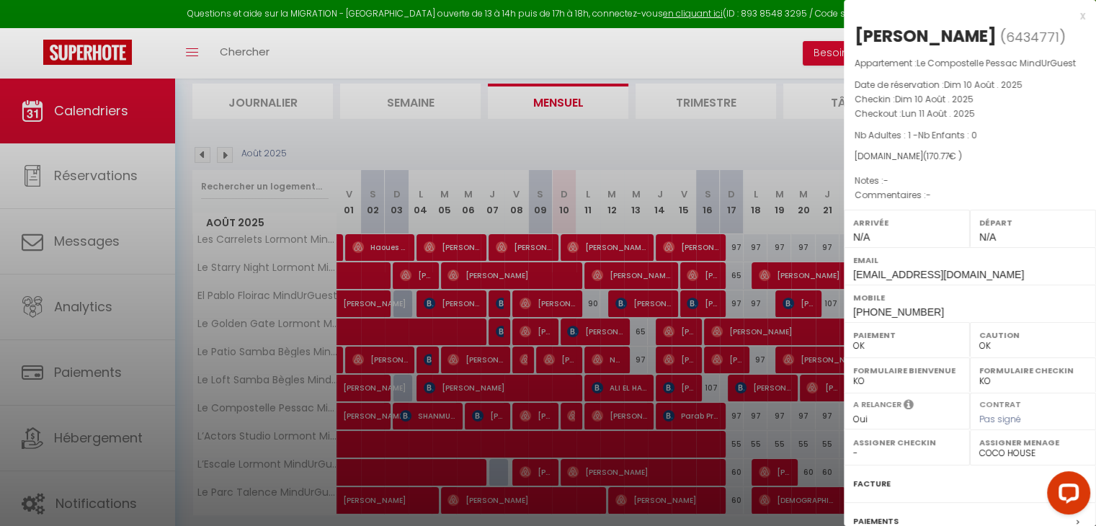
click at [1069, 17] on div "x" at bounding box center [964, 15] width 241 height 17
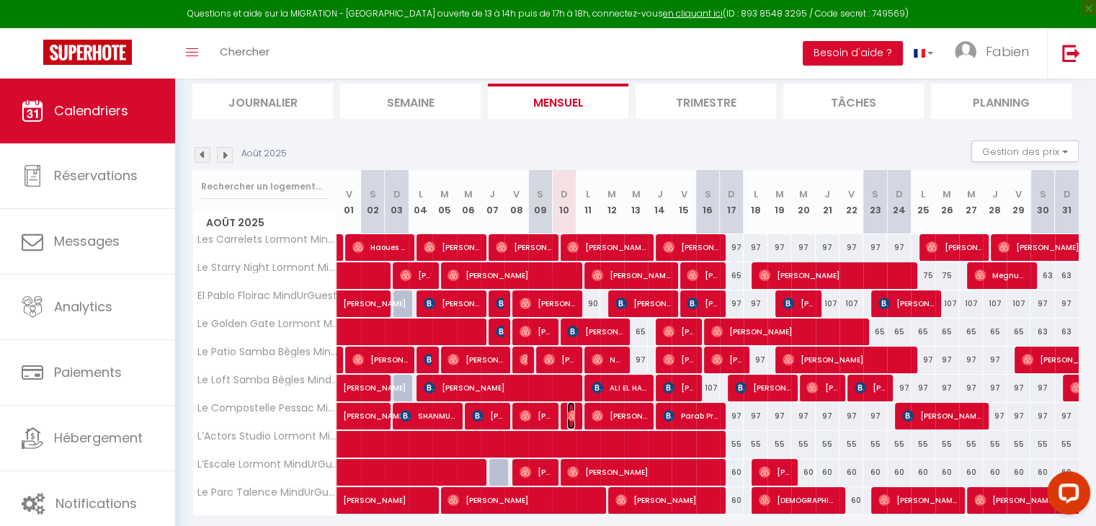
click at [569, 416] on img at bounding box center [573, 416] width 12 height 12
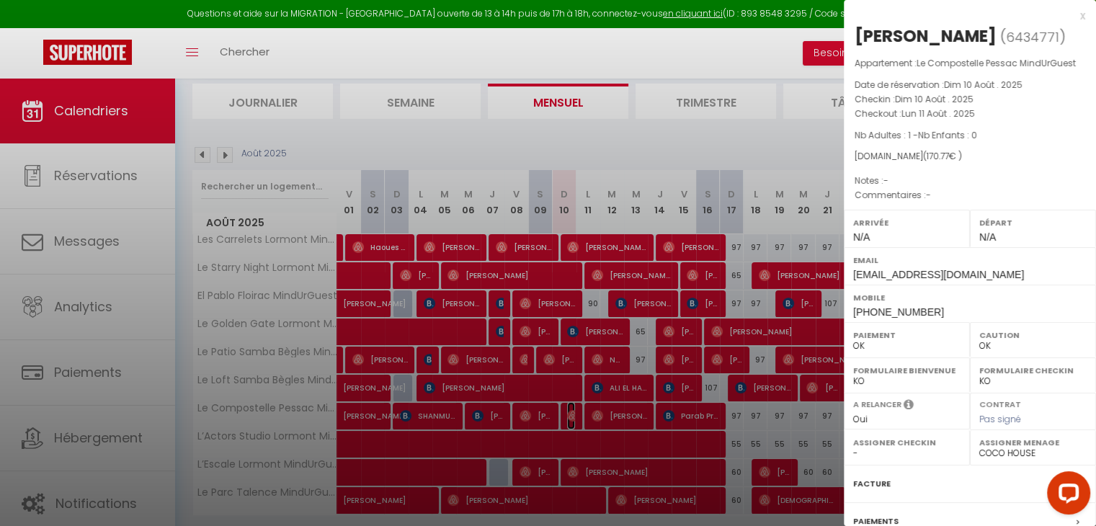
scroll to position [181, 0]
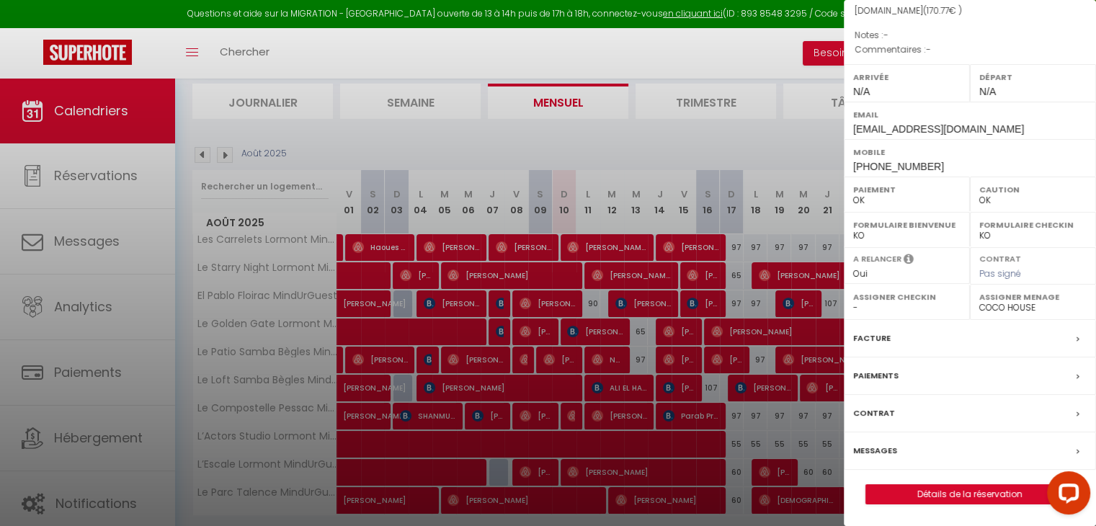
click at [873, 457] on label "Messages" at bounding box center [875, 450] width 44 height 15
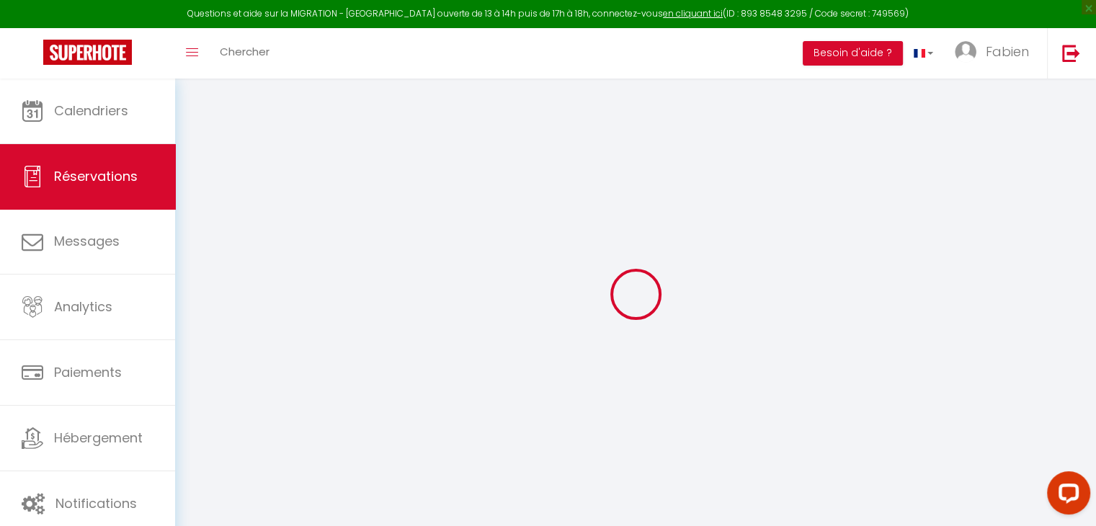
select select
checkbox input "false"
select select
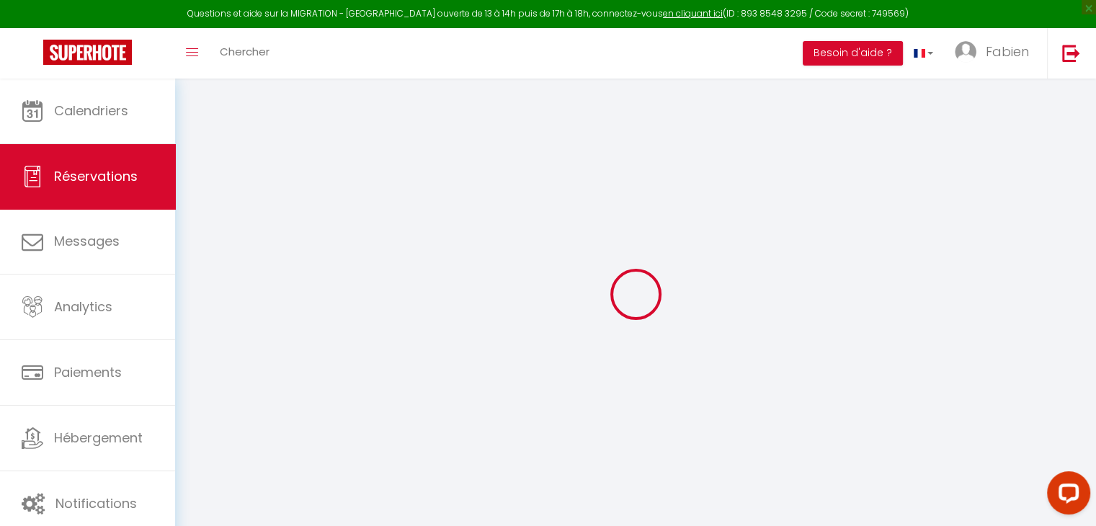
select select
checkbox input "false"
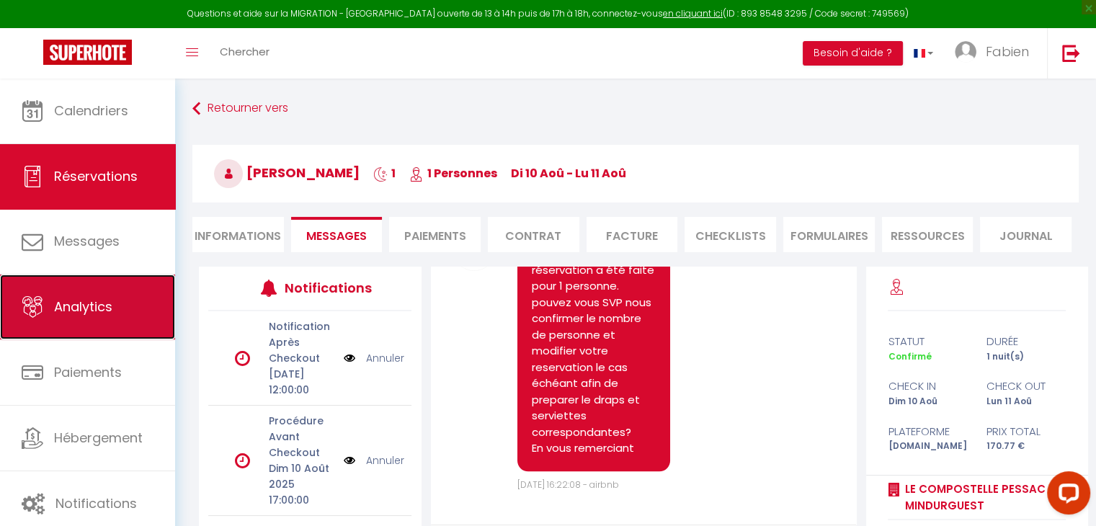
click at [96, 289] on link "Analytics" at bounding box center [87, 306] width 175 height 65
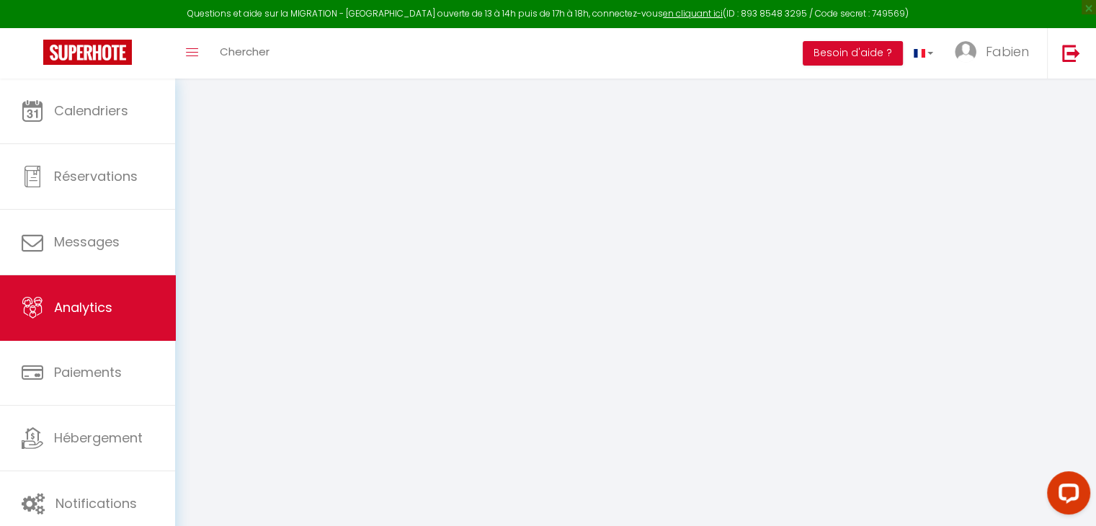
select select "2025"
select select "8"
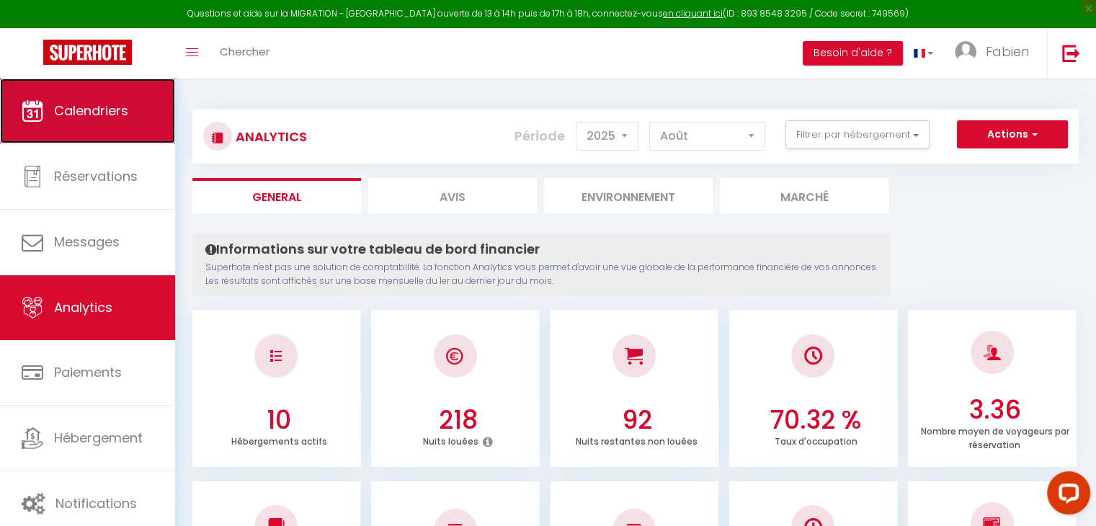
click at [86, 112] on span "Calendriers" at bounding box center [91, 111] width 74 height 18
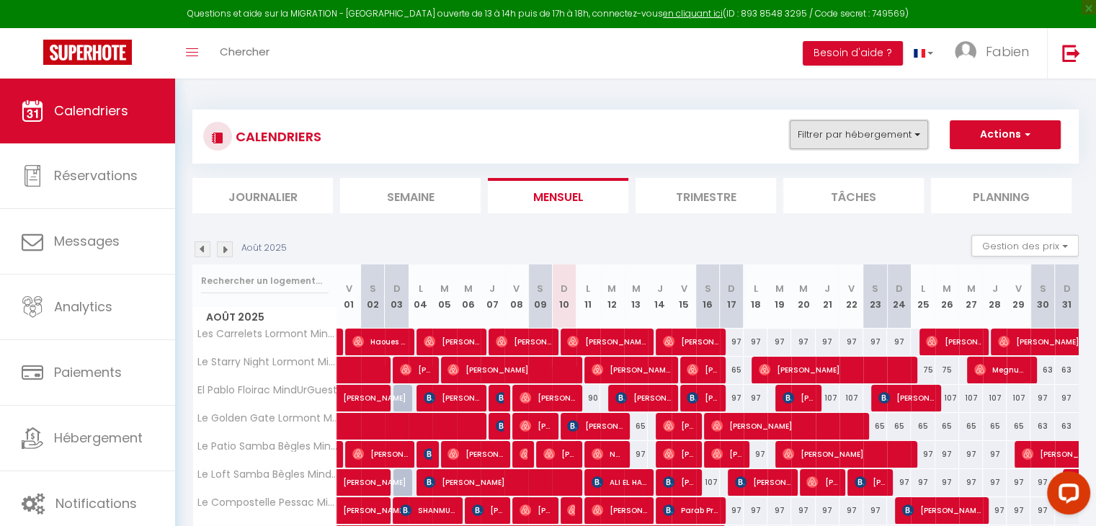
click at [838, 141] on button "Filtrer par hébergement" at bounding box center [858, 134] width 138 height 29
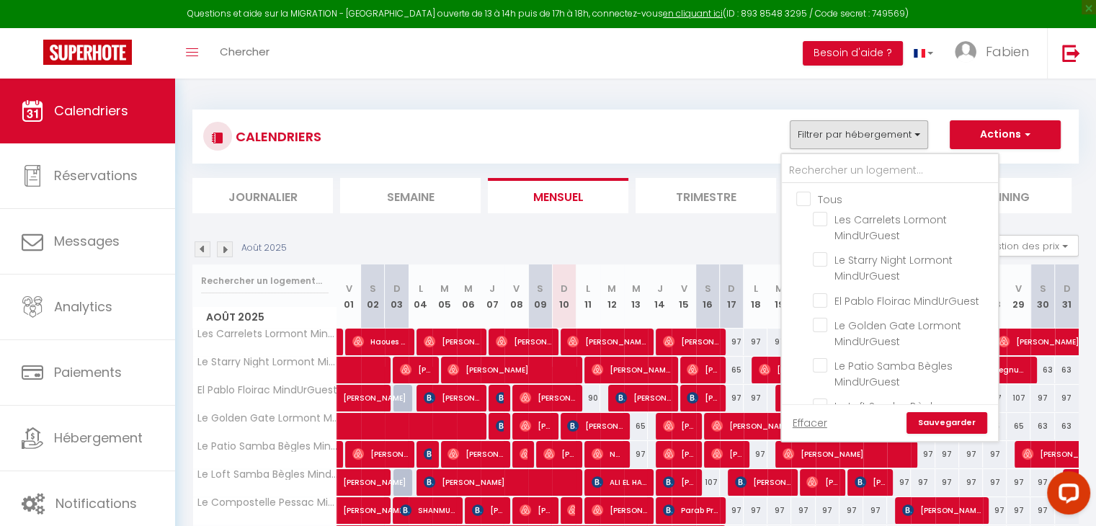
click at [501, 126] on div "CALENDRIERS Filtrer par hébergement Tous Les Carrelets Lormont MindUrGuest Le S…" at bounding box center [635, 136] width 864 height 32
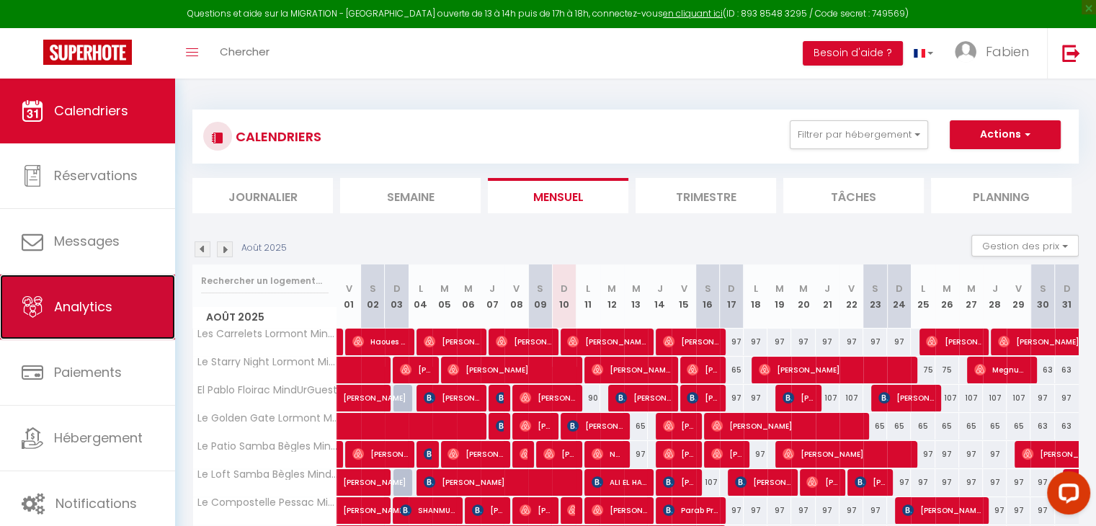
click at [97, 312] on span "Analytics" at bounding box center [83, 306] width 58 height 18
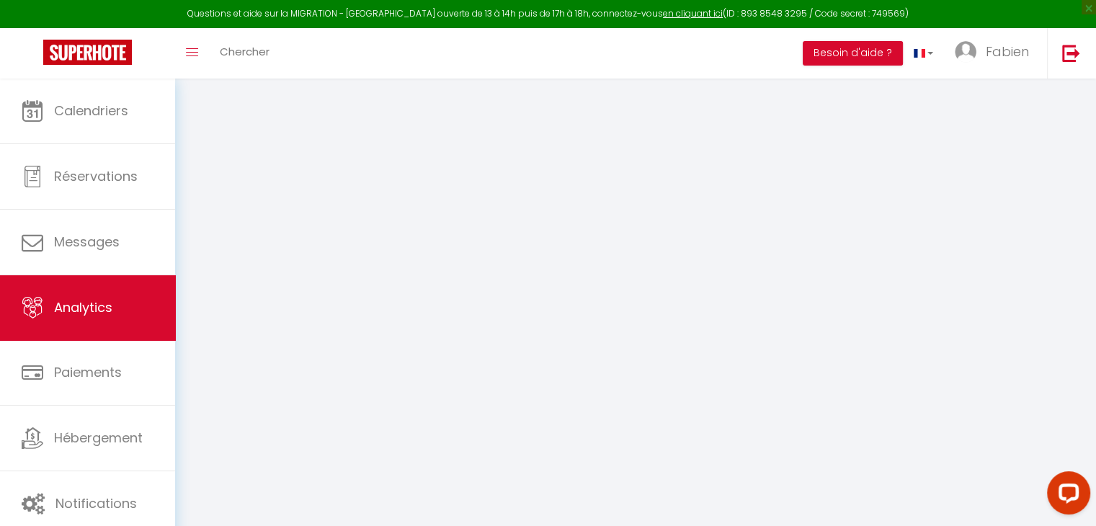
select select "2025"
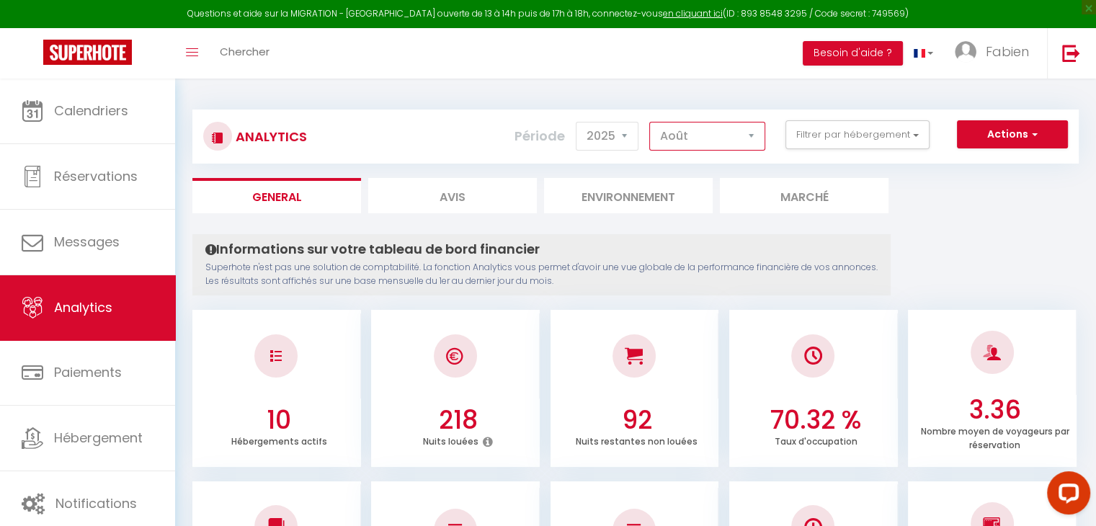
click at [732, 143] on select "[PERSON_NAME] Mars Avril Mai Juin Juillet Août Septembre Octobre Novembre Décem…" at bounding box center [707, 136] width 116 height 29
select select "7"
click at [650, 122] on select "[PERSON_NAME] Mars Avril Mai Juin Juillet Août Septembre Octobre Novembre Décem…" at bounding box center [707, 136] width 116 height 29
click at [617, 137] on select "2014 2015 2016 2017 2018 2019 2020 2021 2022 2023 2024 2025 2026 2027" at bounding box center [607, 136] width 63 height 29
click at [578, 122] on select "2014 2015 2016 2017 2018 2019 2020 2021 2022 2023 2024 2025 2026 2027" at bounding box center [607, 136] width 63 height 29
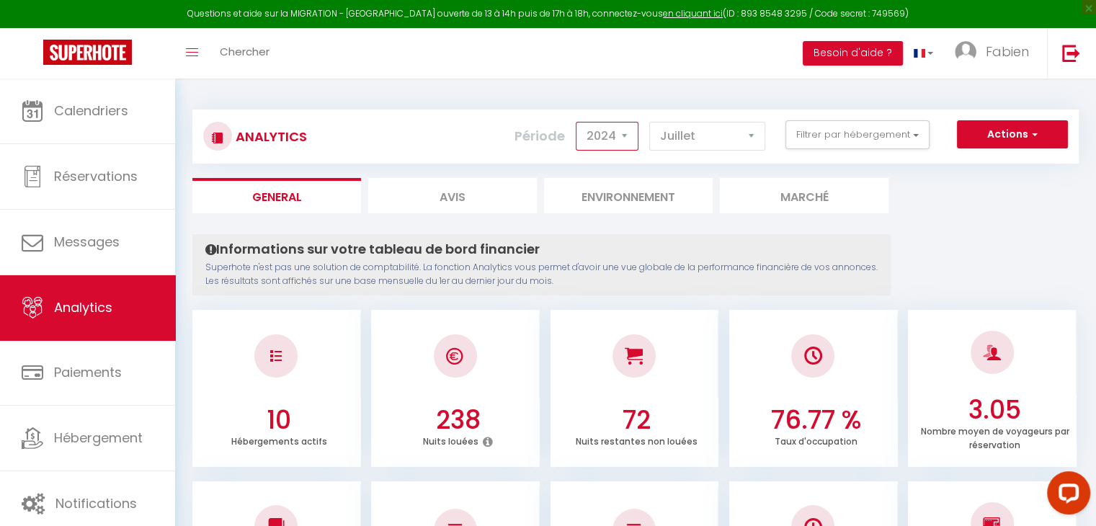
click at [629, 130] on select "2014 2015 2016 2017 2018 2019 2020 2021 2022 2023 2024 2025 2026 2027" at bounding box center [607, 136] width 63 height 29
select select "2025"
click at [578, 122] on select "2014 2015 2016 2017 2018 2019 2020 2021 2022 2023 2024 2025 2026 2027" at bounding box center [607, 136] width 63 height 29
drag, startPoint x: 1068, startPoint y: 261, endPoint x: 1060, endPoint y: 246, distance: 17.1
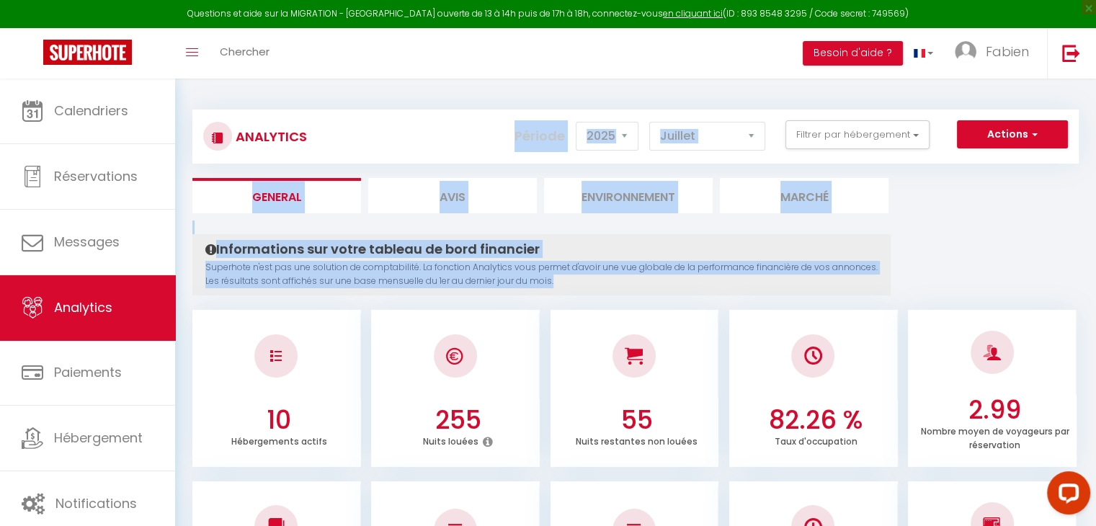
drag, startPoint x: 1060, startPoint y: 246, endPoint x: 1103, endPoint y: 117, distance: 135.3
click at [1096, 117] on html "Questions et aide sur la MIGRATION - [GEOGRAPHIC_DATA] ouverte de 13 à 14h puis…" at bounding box center [548, 263] width 1096 height 526
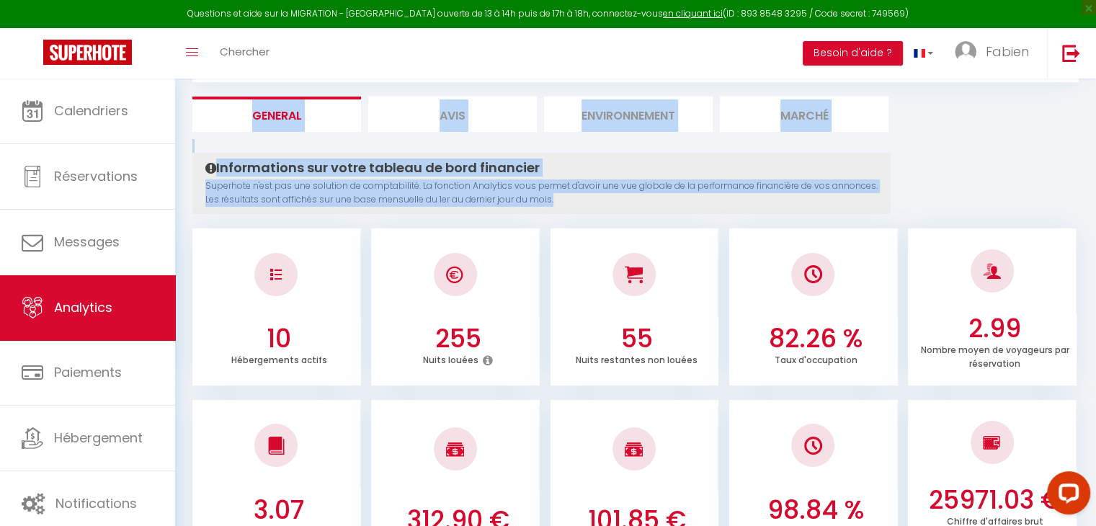
scroll to position [79, 0]
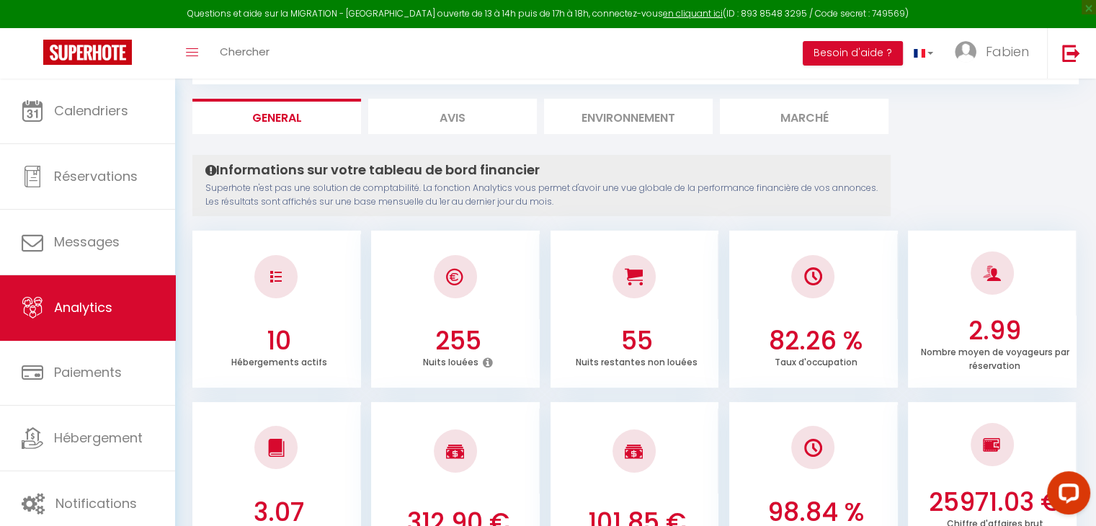
scroll to position [0, 0]
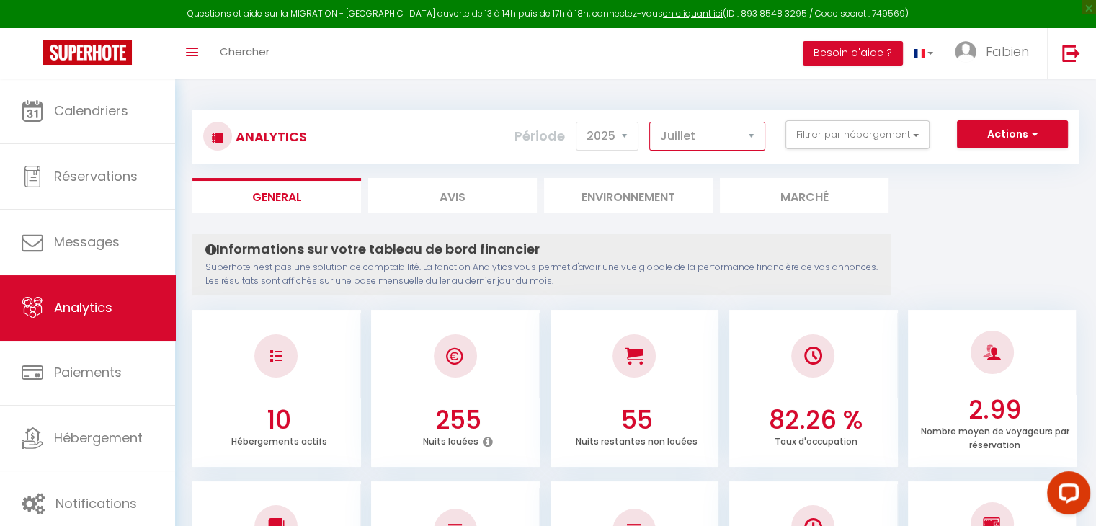
click at [738, 135] on select "[PERSON_NAME] Mars Avril Mai Juin Juillet Août Septembre Octobre Novembre Décem…" at bounding box center [707, 136] width 116 height 29
select select "8"
click at [650, 122] on select "[PERSON_NAME] Mars Avril Mai Juin Juillet Août Septembre Octobre Novembre Décem…" at bounding box center [707, 136] width 116 height 29
click at [614, 133] on select "2014 2015 2016 2017 2018 2019 2020 2021 2022 2023 2024 2025 2026 2027" at bounding box center [607, 136] width 63 height 29
click at [578, 122] on select "2014 2015 2016 2017 2018 2019 2020 2021 2022 2023 2024 2025 2026 2027" at bounding box center [607, 136] width 63 height 29
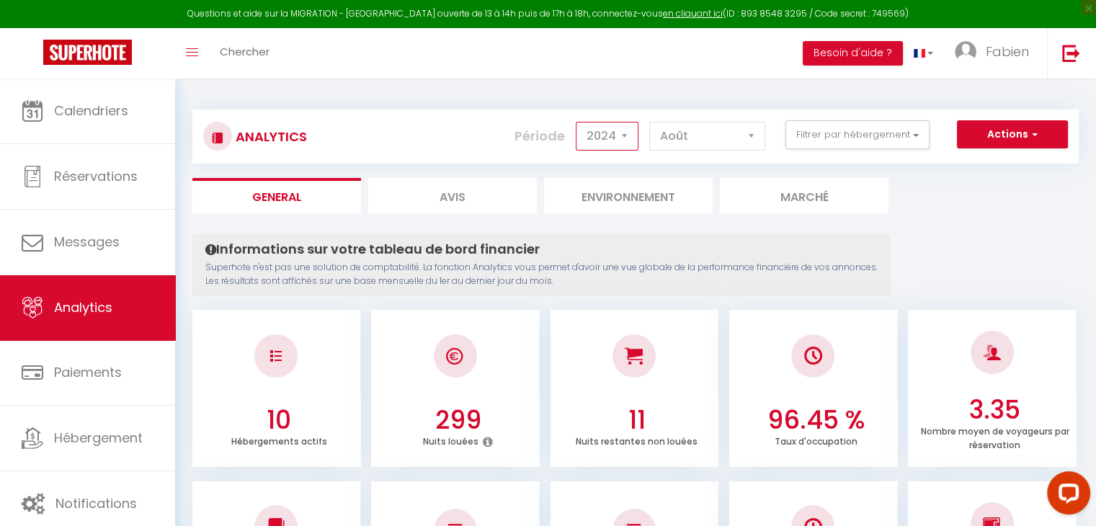
click at [628, 130] on select "2014 2015 2016 2017 2018 2019 2020 2021 2022 2023 2024 2025 2026 2027" at bounding box center [607, 136] width 63 height 29
select select "2025"
click at [578, 122] on select "2014 2015 2016 2017 2018 2019 2020 2021 2022 2023 2024 2025 2026 2027" at bounding box center [607, 136] width 63 height 29
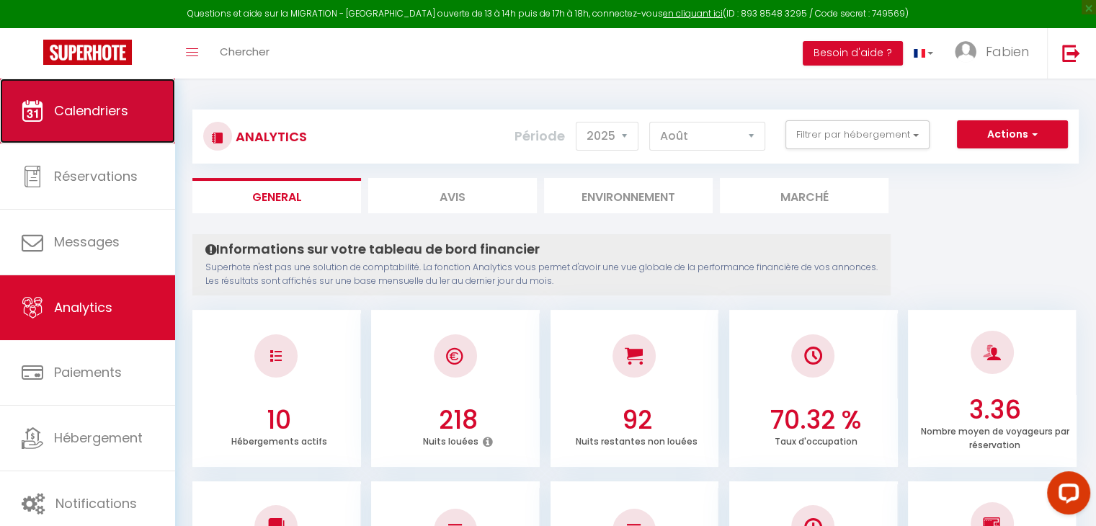
click at [71, 111] on span "Calendriers" at bounding box center [91, 111] width 74 height 18
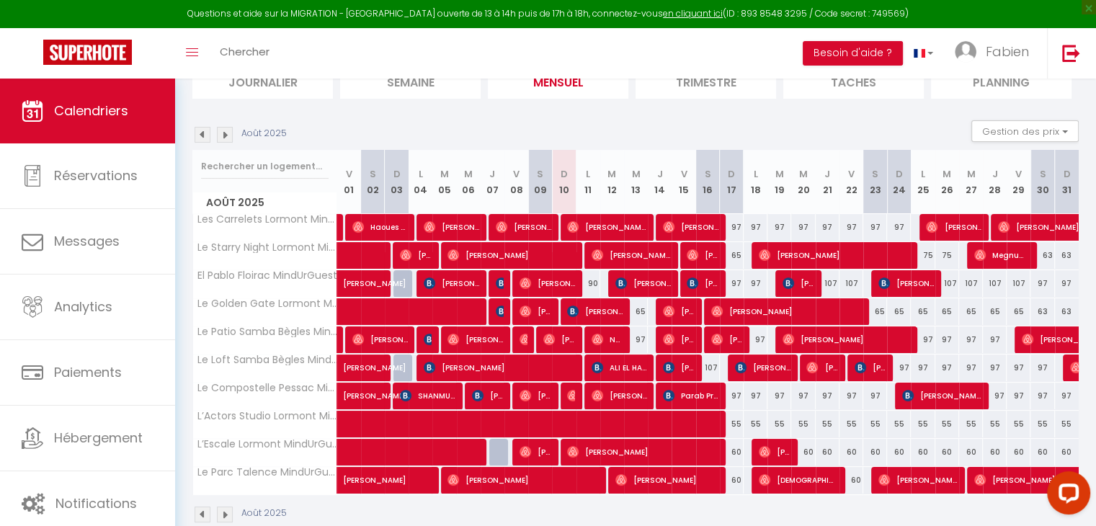
scroll to position [141, 0]
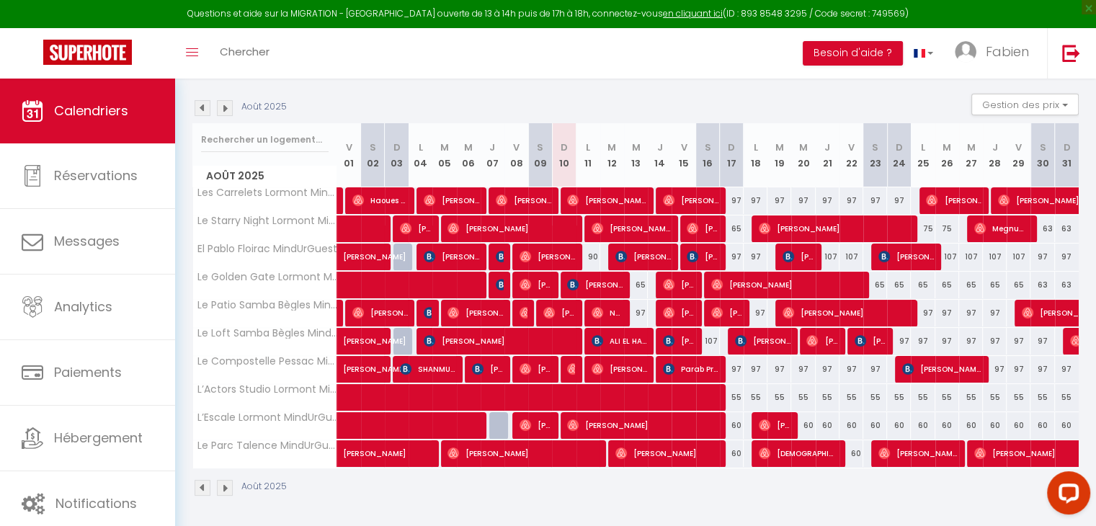
click at [738, 201] on div "97" at bounding box center [732, 200] width 24 height 27
type input "97"
type input "Dim 17 Août 2025"
type input "Lun 18 Août 2025"
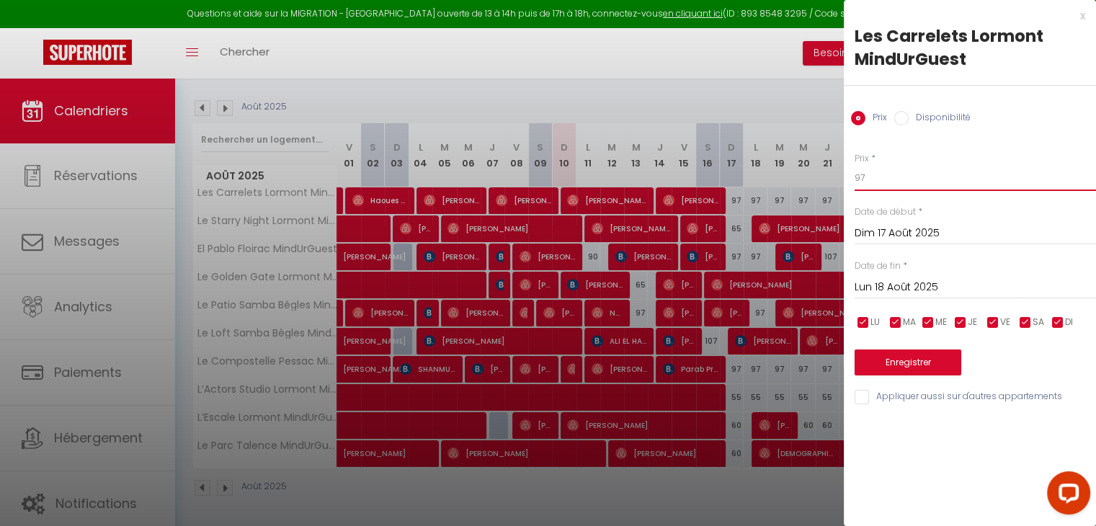
click at [866, 179] on input "97" at bounding box center [974, 178] width 241 height 26
type input "90"
click at [877, 357] on button "Enregistrer" at bounding box center [907, 362] width 107 height 26
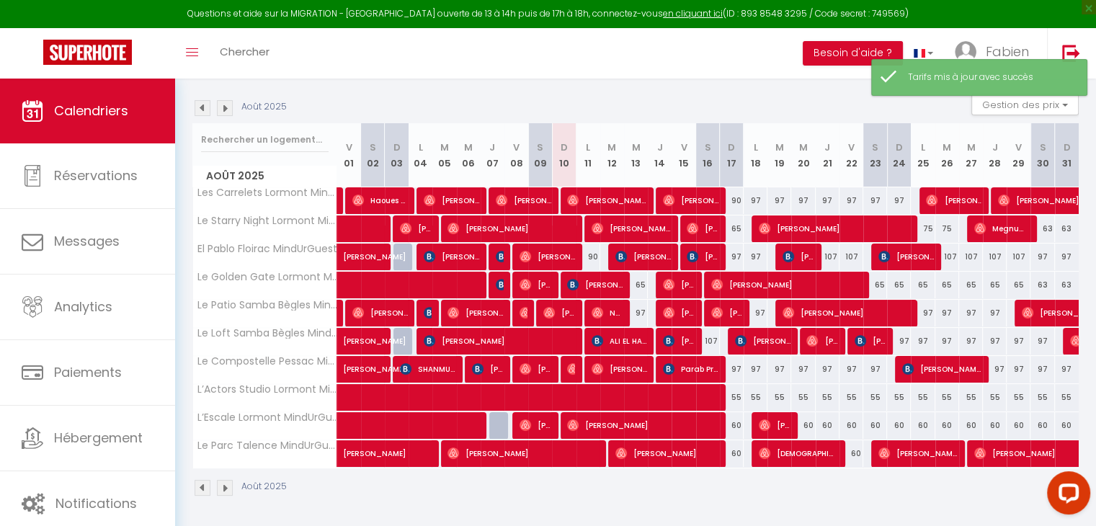
click at [736, 225] on div "65" at bounding box center [732, 228] width 24 height 27
type input "65"
type input "Dim 17 Août 2025"
type input "Lun 18 Août 2025"
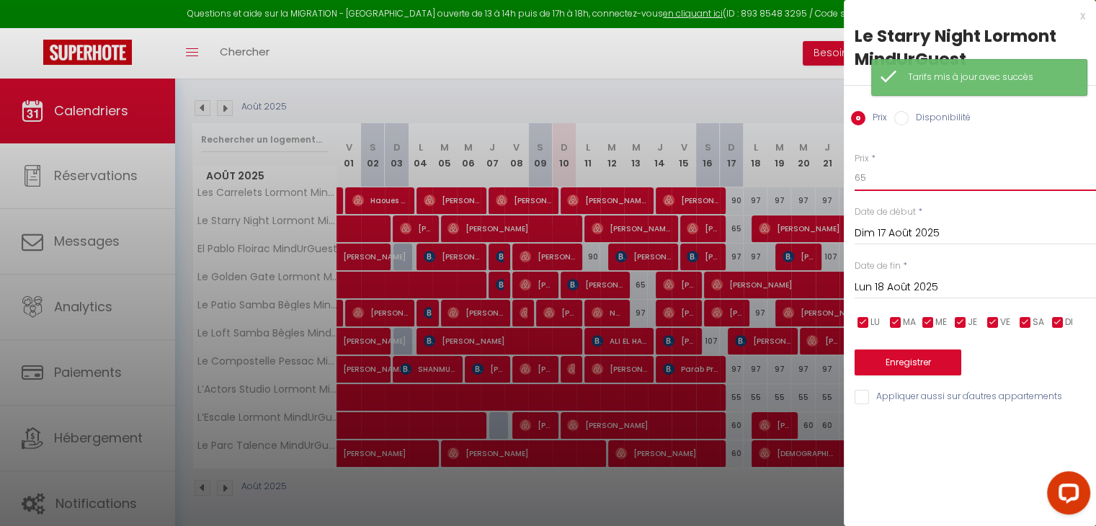
click at [877, 176] on input "65" at bounding box center [974, 178] width 241 height 26
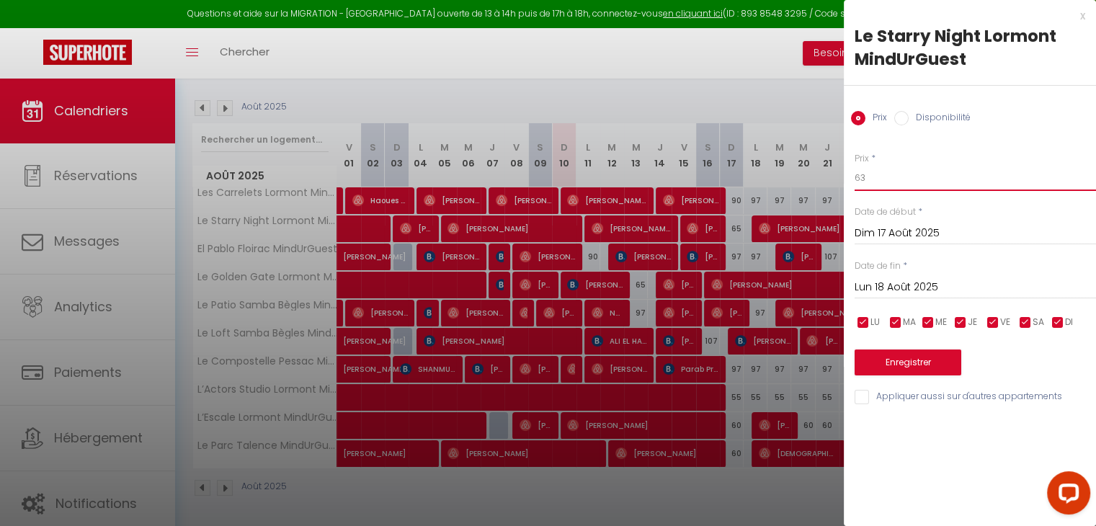
type input "63"
click at [899, 362] on button "Enregistrer" at bounding box center [907, 362] width 107 height 26
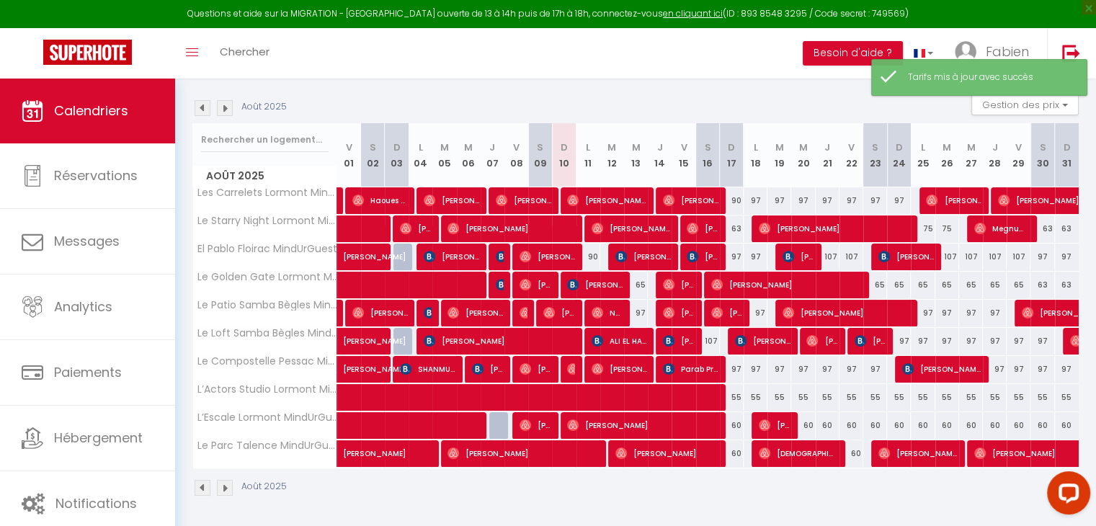
click at [735, 251] on div "97" at bounding box center [732, 256] width 24 height 27
type input "97"
type input "Dim 17 Août 2025"
type input "Lun 18 Août 2025"
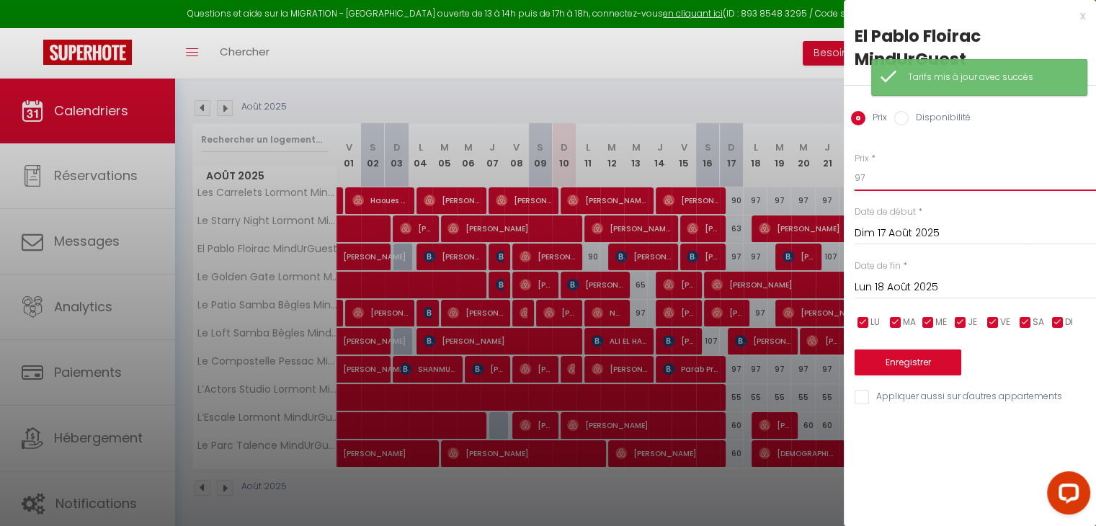
click at [877, 175] on input "97" at bounding box center [974, 178] width 241 height 26
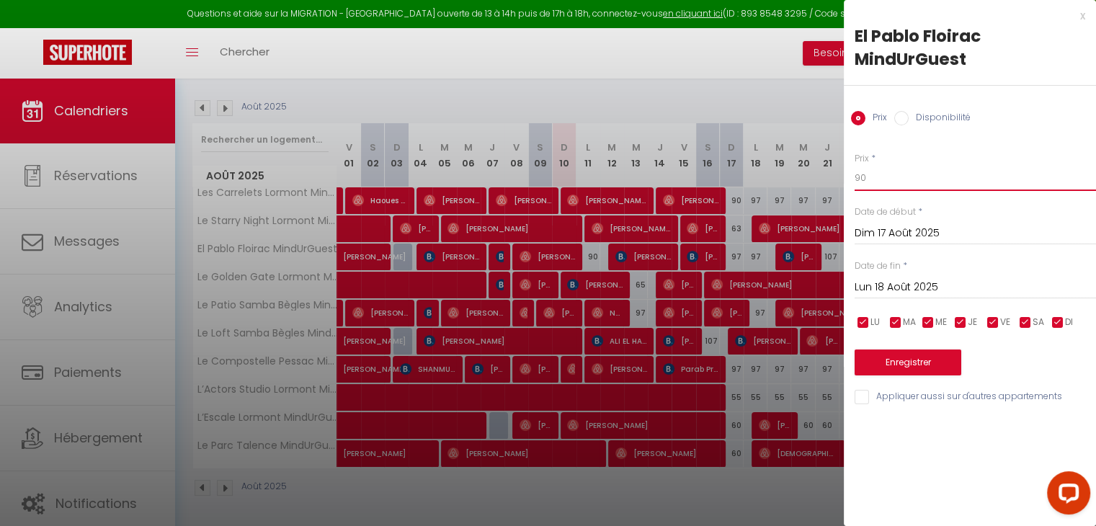
type input "90"
click at [877, 362] on button "Enregistrer" at bounding box center [907, 362] width 107 height 26
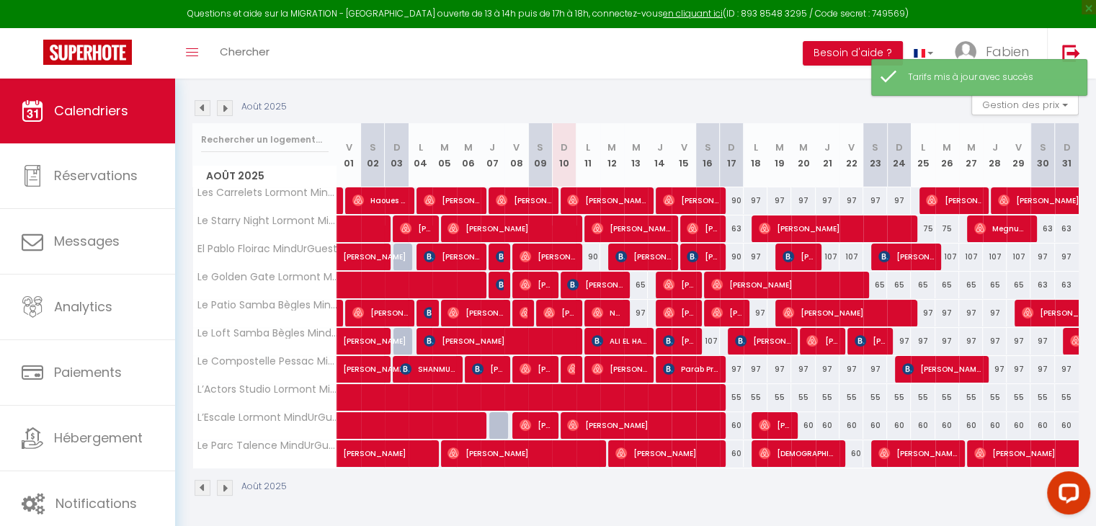
click at [737, 367] on div "97" at bounding box center [732, 369] width 24 height 27
type input "97"
type input "Dim 17 Août 2025"
type input "Lun 18 Août 2025"
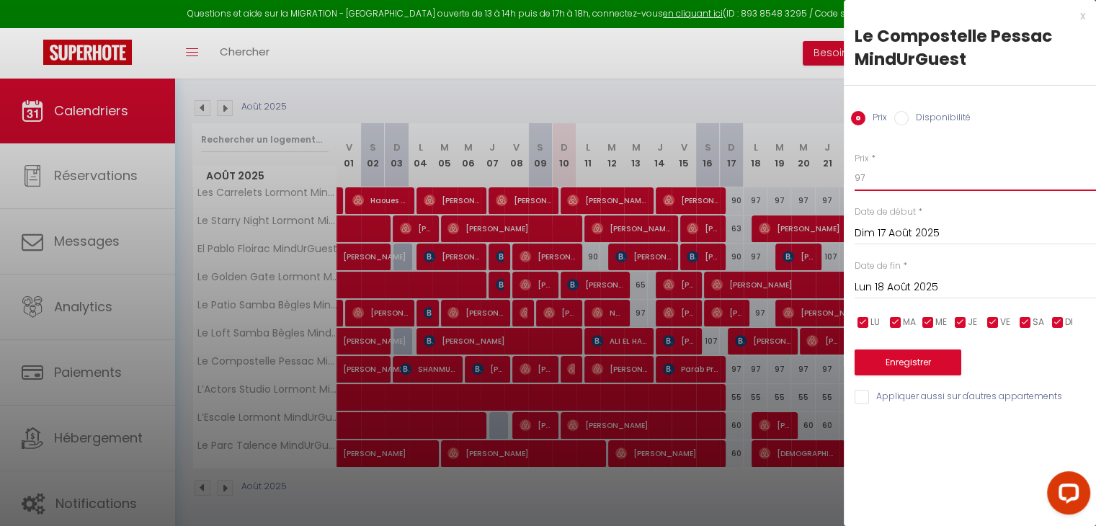
click at [883, 174] on input "97" at bounding box center [974, 178] width 241 height 26
type input "90"
click at [893, 355] on button "Enregistrer" at bounding box center [907, 362] width 107 height 26
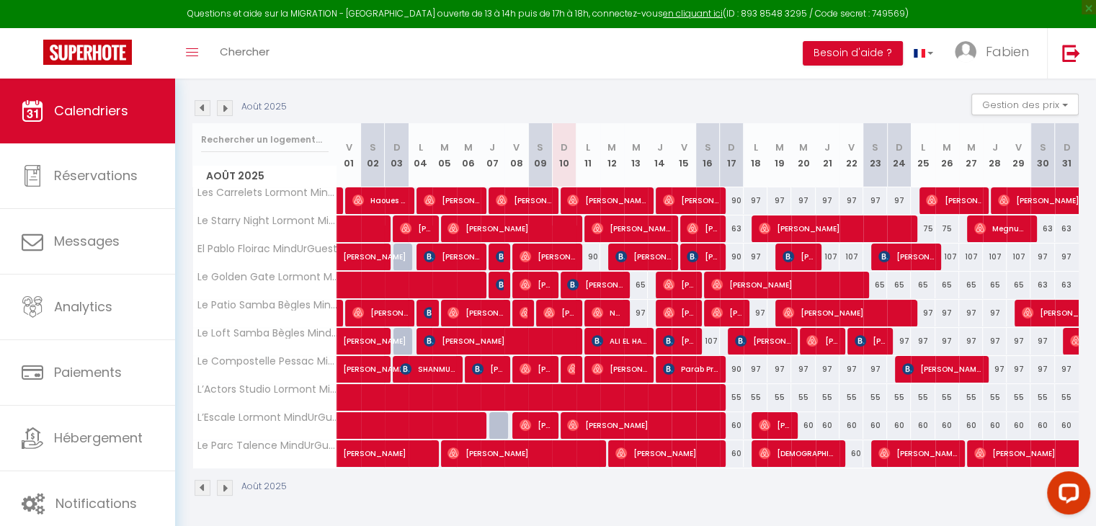
click at [734, 427] on div "60" at bounding box center [732, 425] width 24 height 27
type input "60"
type input "Dim 17 Août 2025"
type input "Lun 18 Août 2025"
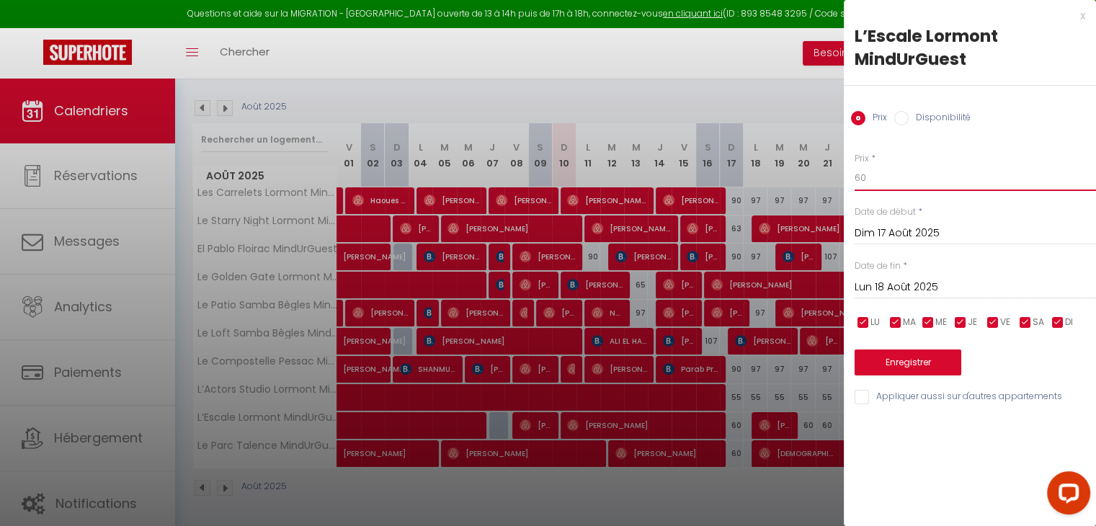
click at [870, 185] on input "60" at bounding box center [974, 178] width 241 height 26
type input "58"
click at [899, 360] on button "Enregistrer" at bounding box center [907, 362] width 107 height 26
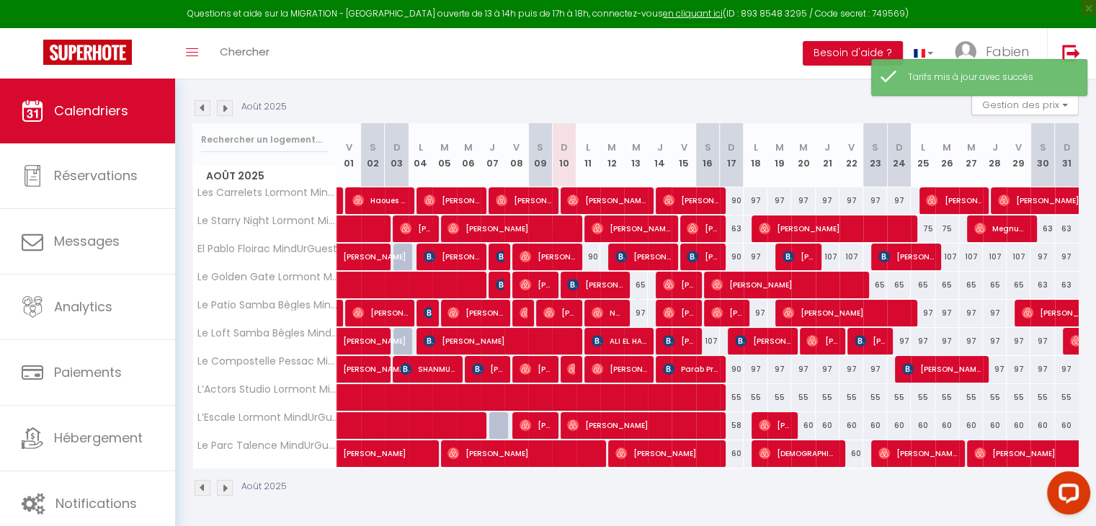
click at [734, 452] on div "60" at bounding box center [732, 453] width 24 height 27
type input "60"
type input "Dim 17 Août 2025"
type input "Lun 18 Août 2025"
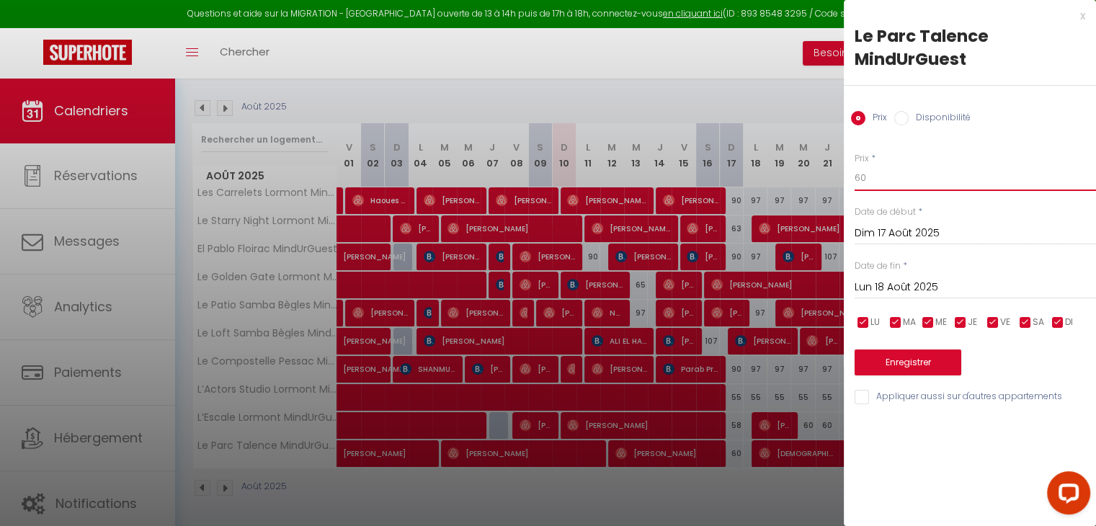
click at [865, 179] on input "60" at bounding box center [974, 178] width 241 height 26
type input "6"
type input "58"
click at [908, 361] on button "Enregistrer" at bounding box center [907, 362] width 107 height 26
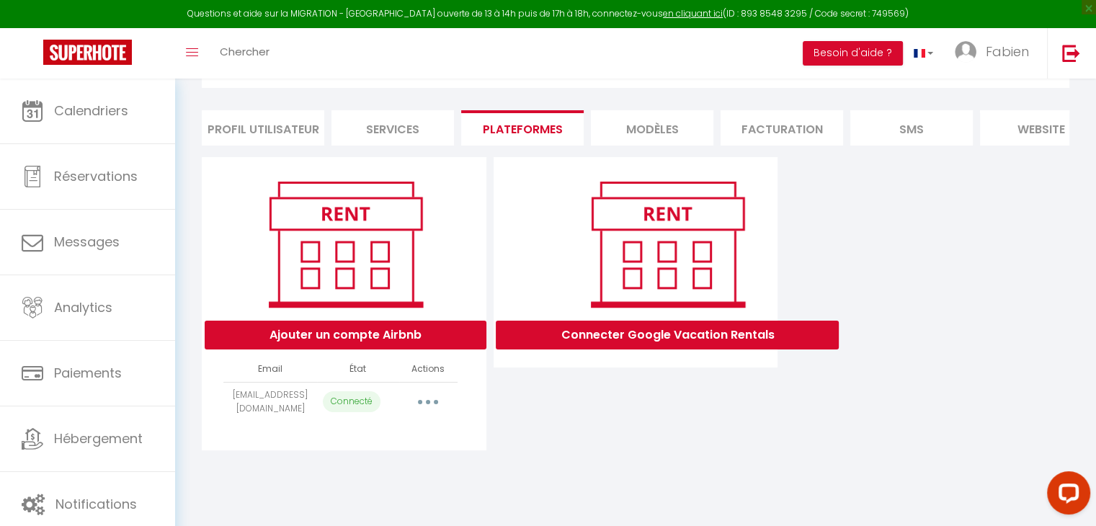
select select "3013"
select select "3239"
select select "3986"
select select "4483"
select select "4734"
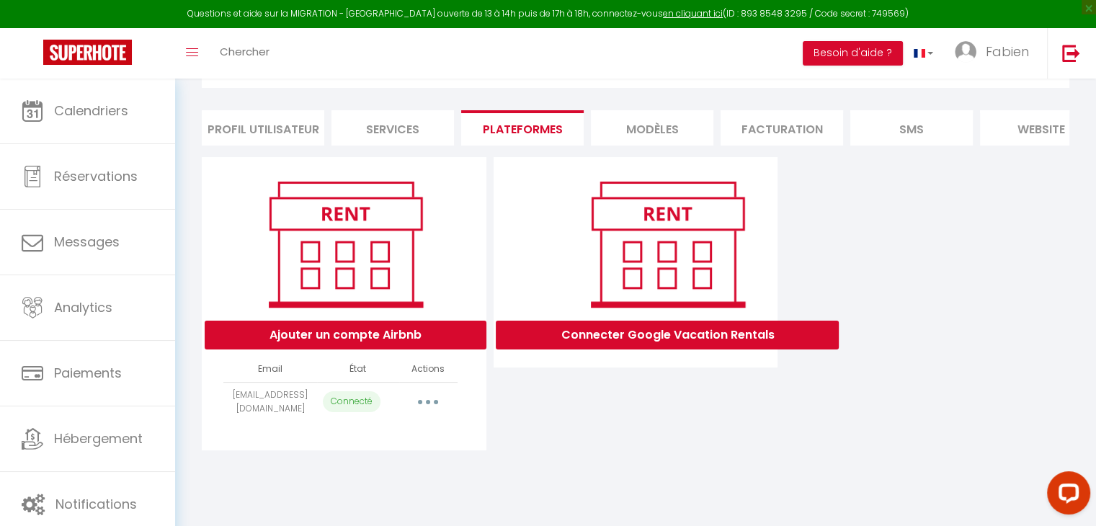
select select "5401"
select select "5658"
select select "7730"
select select "8361"
select select "35417"
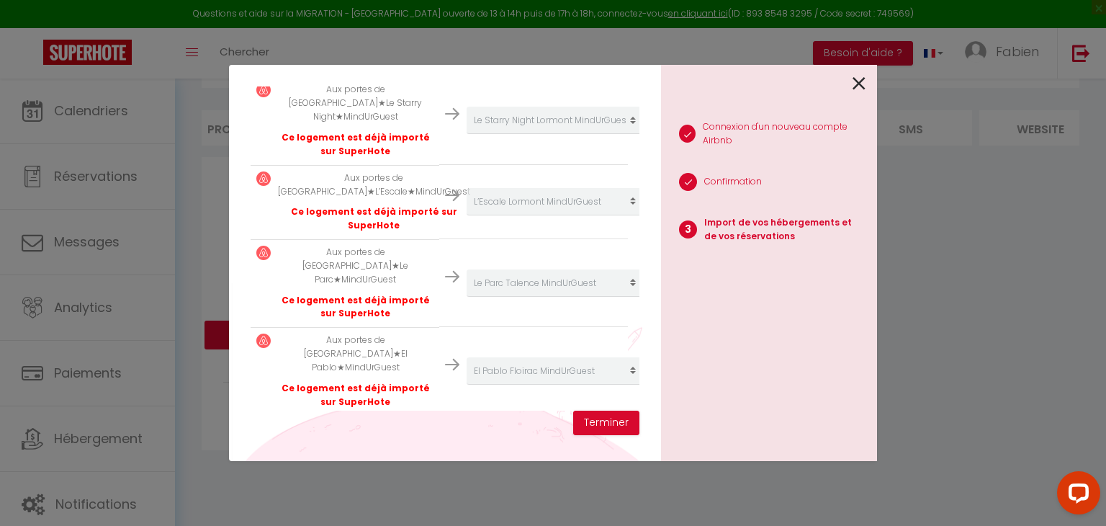
scroll to position [734, 0]
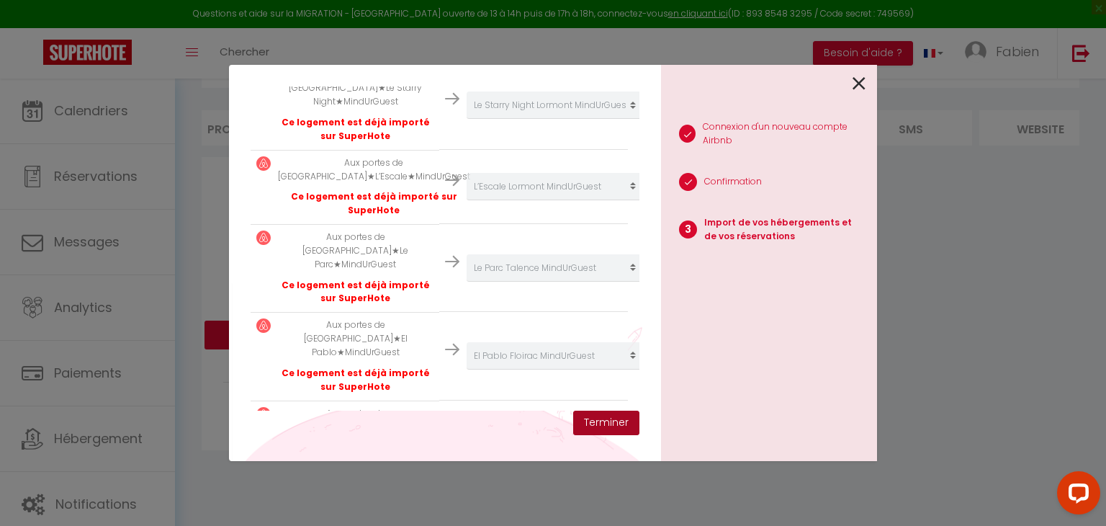
click at [607, 419] on button "Terminer" at bounding box center [606, 423] width 66 height 24
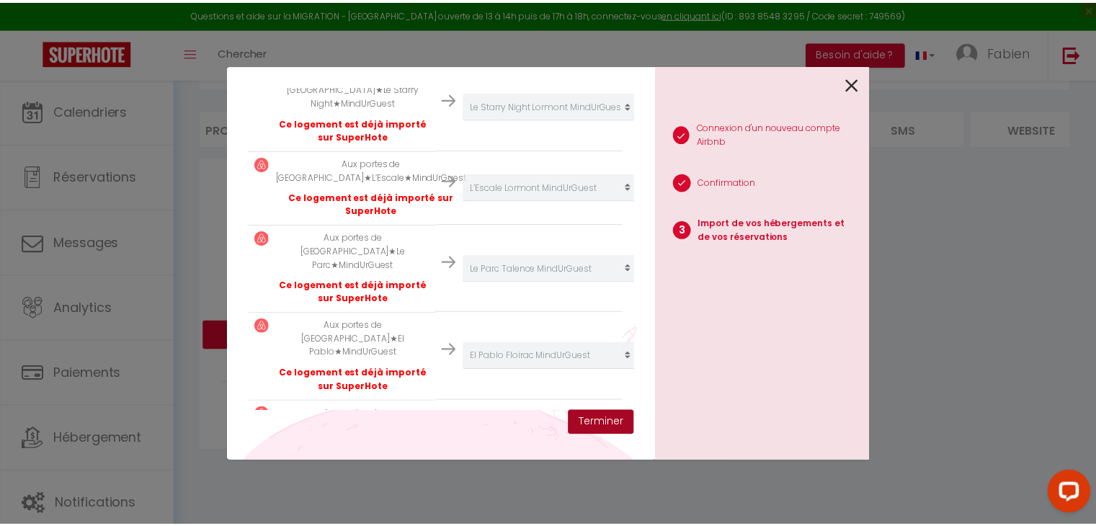
scroll to position [770, 0]
